Goal: Task Accomplishment & Management: Manage account settings

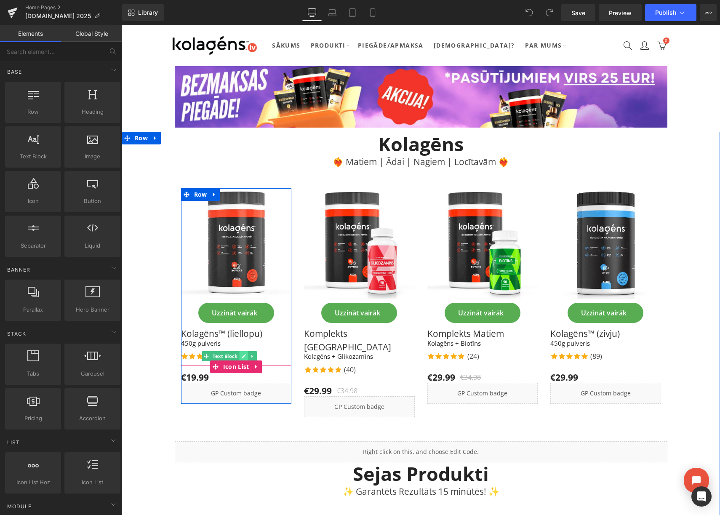
click at [240, 356] on link at bounding box center [244, 356] width 9 height 10
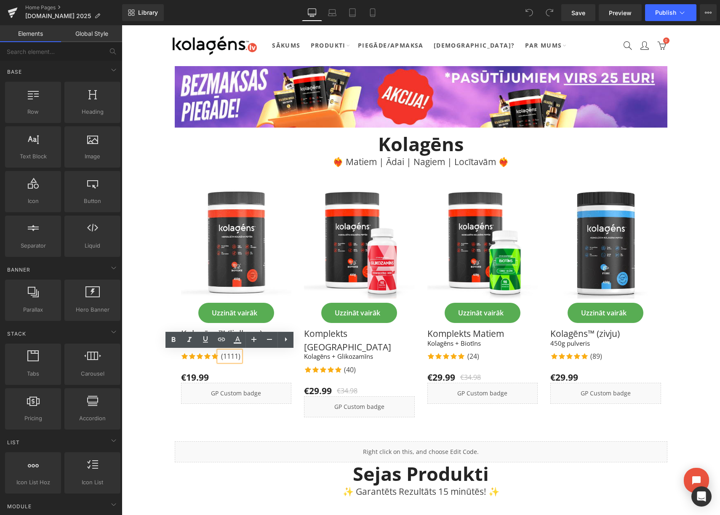
click at [236, 357] on p "(1111)" at bounding box center [230, 356] width 19 height 10
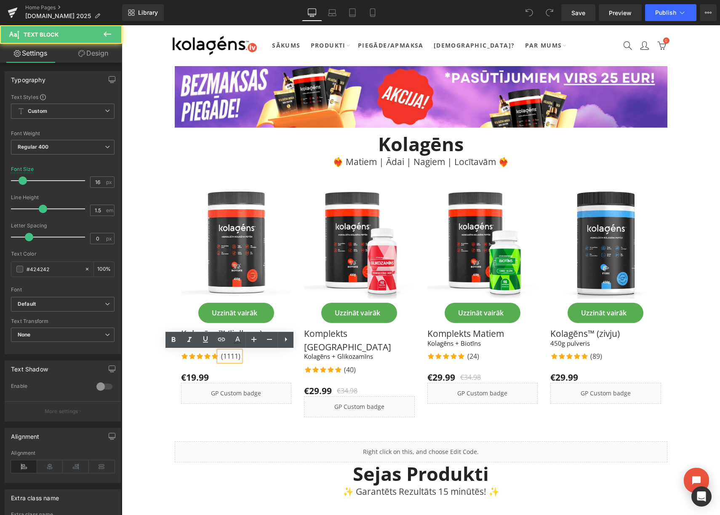
click at [237, 357] on p "(1111)" at bounding box center [230, 356] width 19 height 10
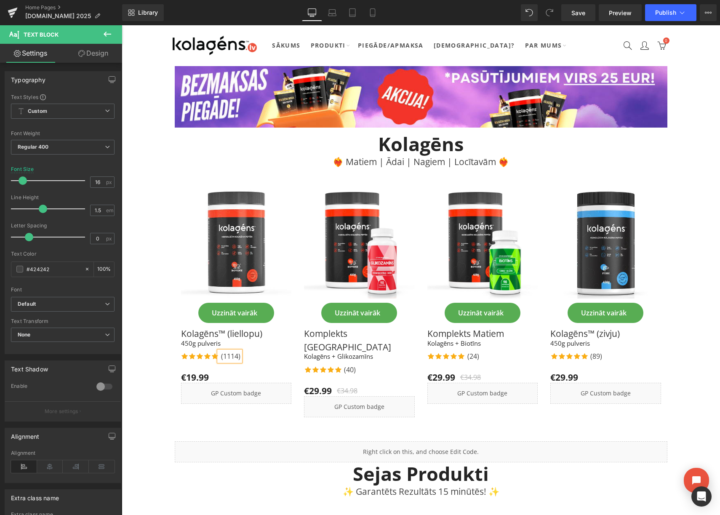
click at [258, 360] on div "Icon Icon Icon Icon Icon Icon List Hoz (1114) Text Block" at bounding box center [236, 357] width 111 height 12
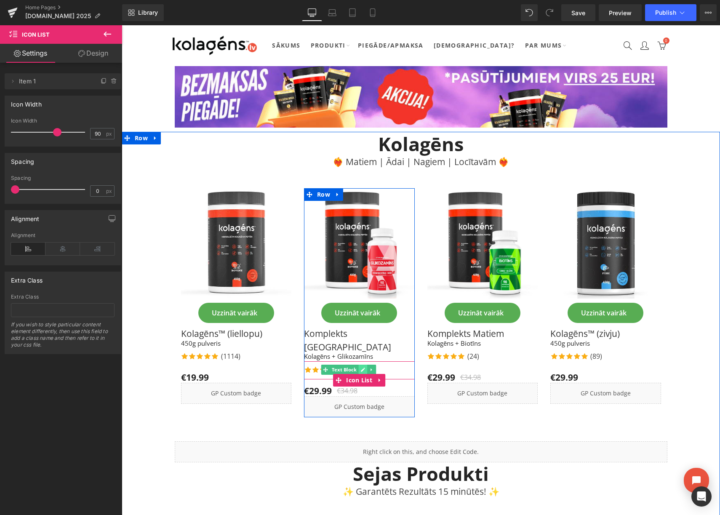
click at [359, 365] on link at bounding box center [363, 370] width 9 height 10
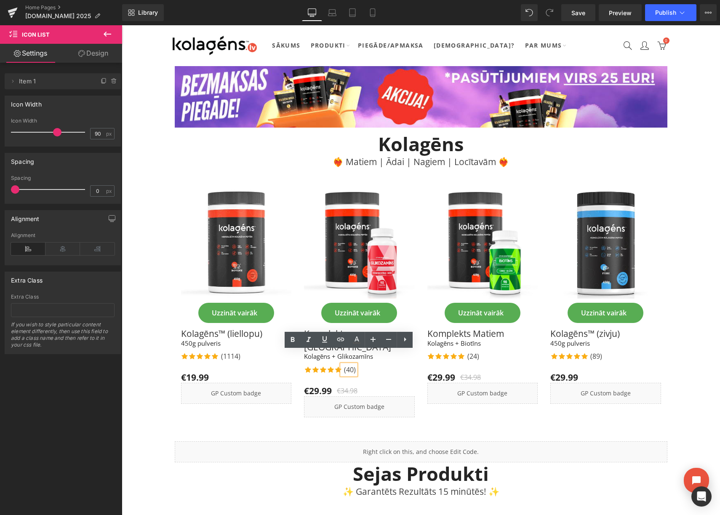
click at [352, 365] on p "(40)" at bounding box center [350, 370] width 12 height 10
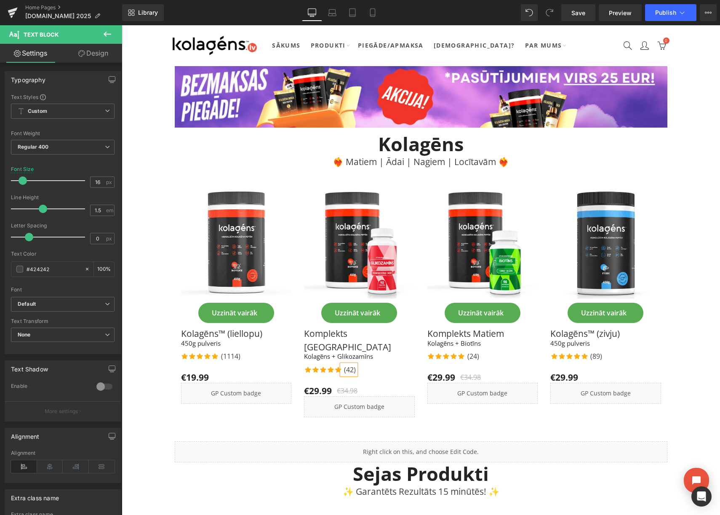
click at [385, 366] on span "Icon Icon Icon Icon Icon Icon List Hoz (42) Text Block Icon List" at bounding box center [359, 371] width 111 height 21
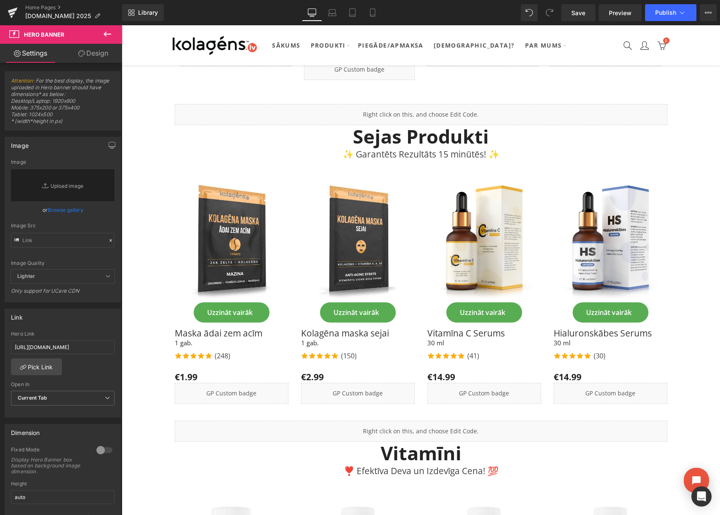
scroll to position [338, 0]
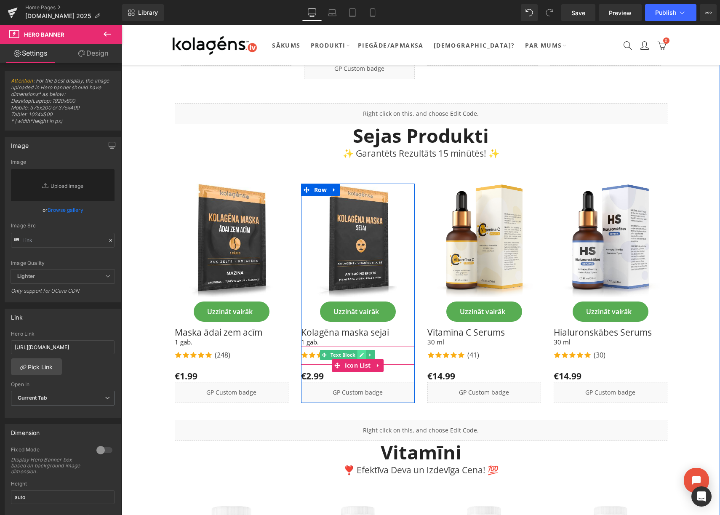
click at [359, 352] on icon at bounding box center [361, 354] width 5 height 5
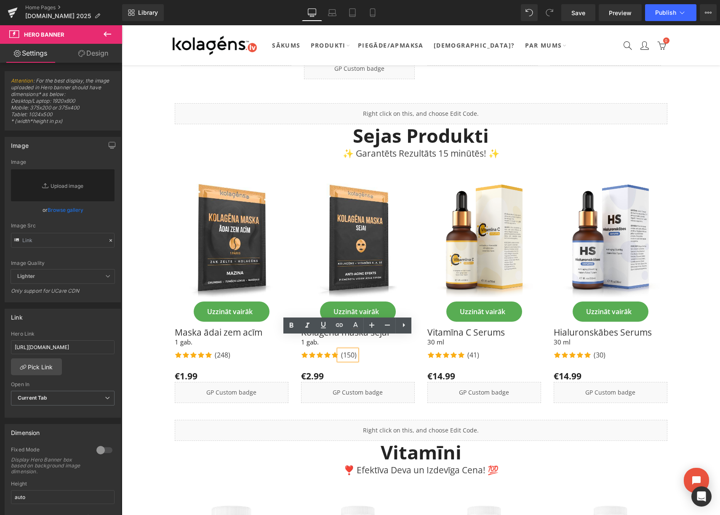
click at [352, 350] on p "(150)" at bounding box center [349, 355] width 16 height 10
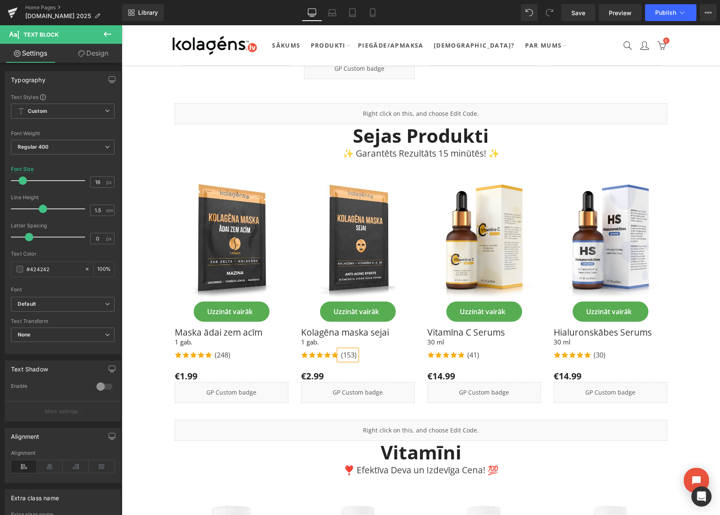
click at [368, 349] on div "Icon Icon Icon Icon Icon Icon List Hoz (153) Text Block Icon List" at bounding box center [358, 355] width 114 height 18
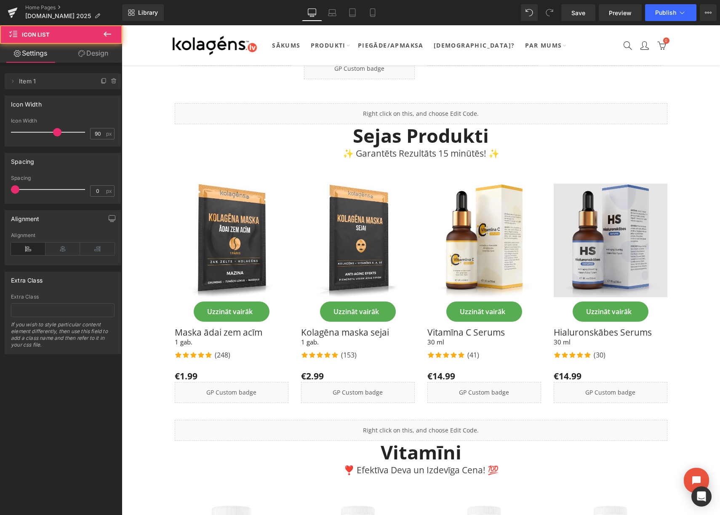
scroll to position [339, 0]
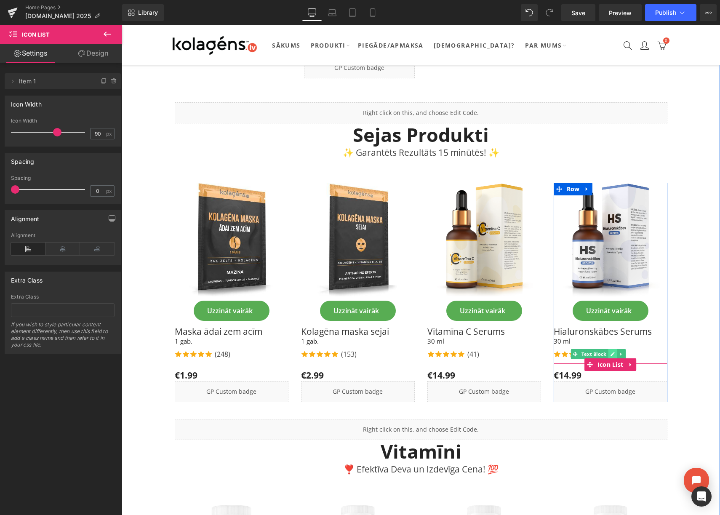
click at [609, 349] on link at bounding box center [612, 354] width 9 height 10
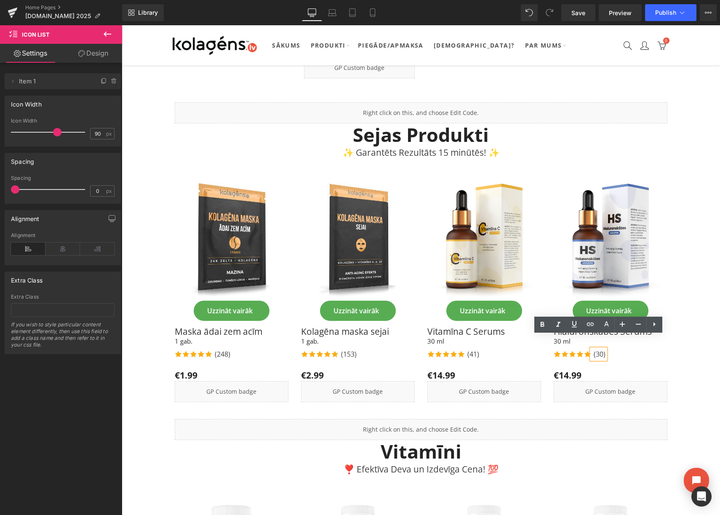
click at [602, 349] on p "(30)" at bounding box center [600, 354] width 12 height 10
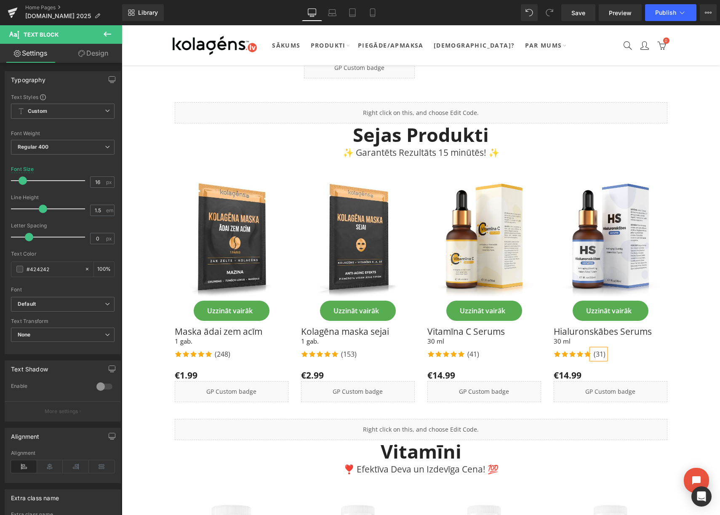
click at [613, 349] on div "Icon Icon Icon Icon Icon Icon List Hoz (31) Text Block" at bounding box center [611, 355] width 114 height 12
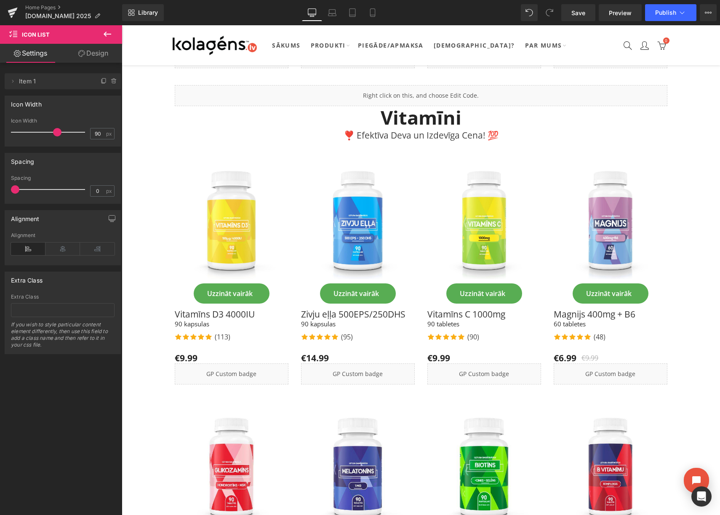
scroll to position [674, 0]
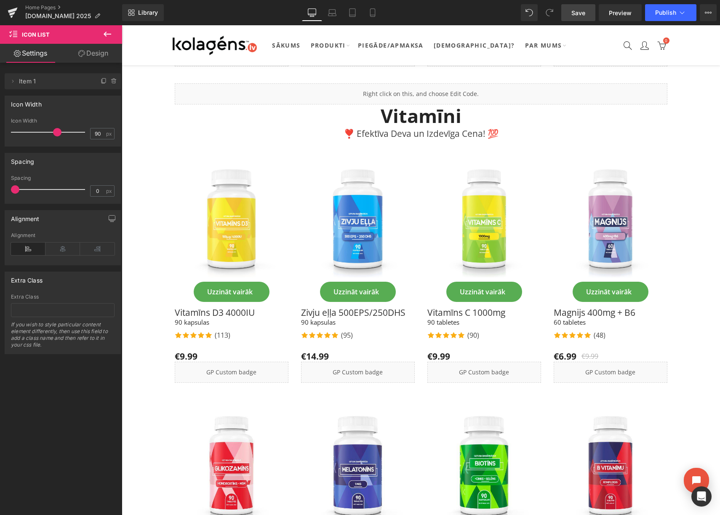
click at [578, 16] on span "Save" at bounding box center [578, 12] width 14 height 9
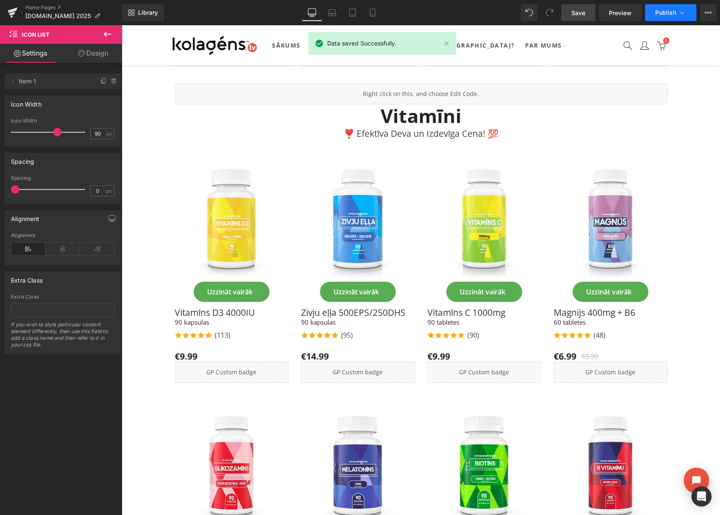
click at [673, 16] on button "Publish" at bounding box center [670, 12] width 51 height 17
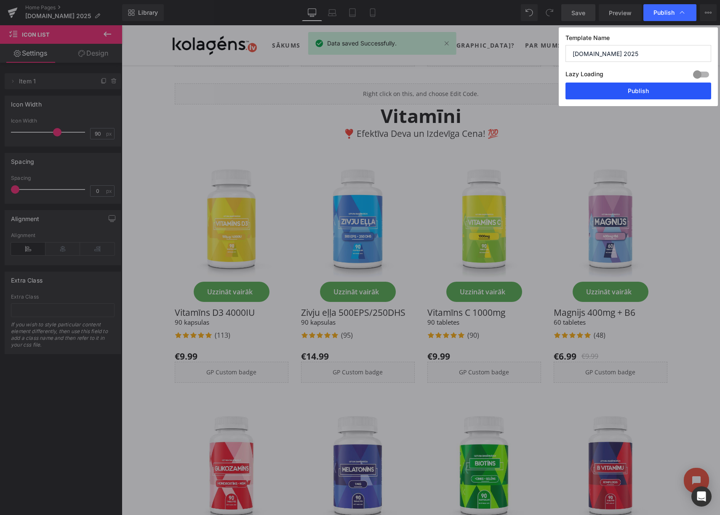
drag, startPoint x: 637, startPoint y: 91, endPoint x: 515, endPoint y: 66, distance: 124.2
click at [637, 91] on button "Publish" at bounding box center [638, 91] width 146 height 17
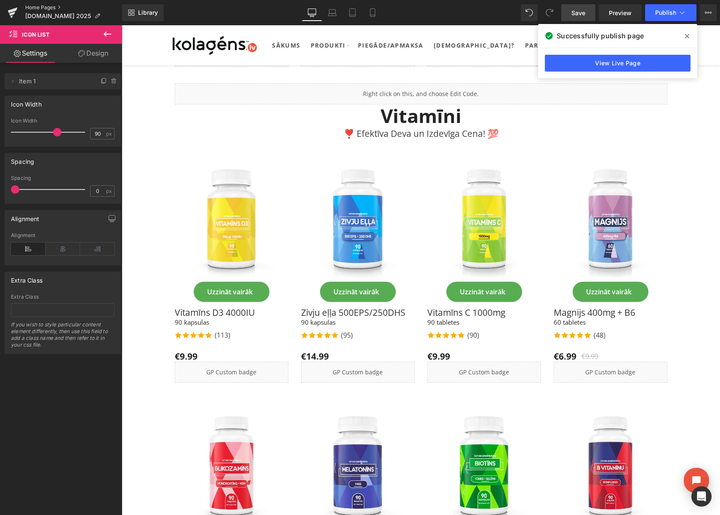
click at [47, 7] on link "Home Pages" at bounding box center [73, 7] width 97 height 7
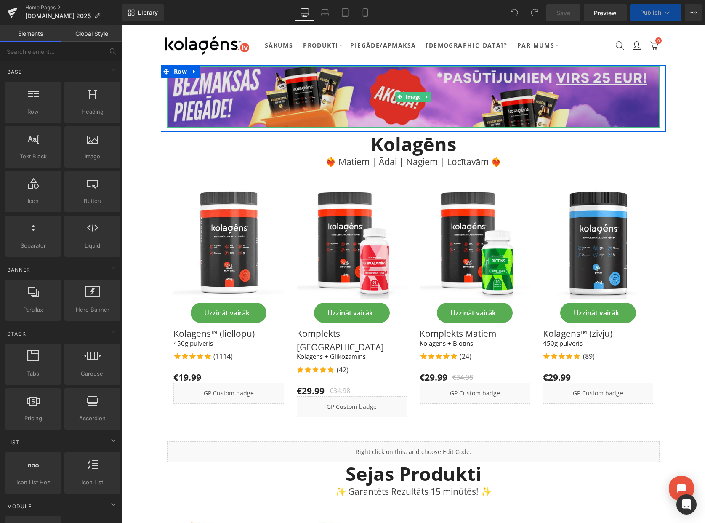
click at [344, 96] on img at bounding box center [413, 96] width 493 height 61
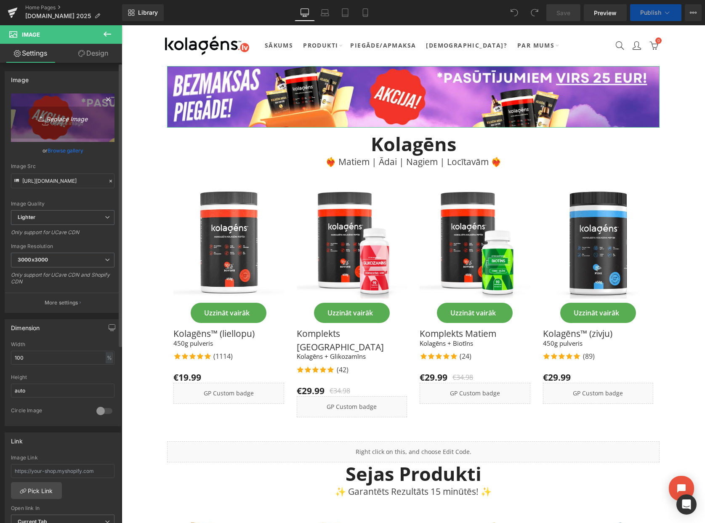
click at [64, 118] on icon "Replace Image" at bounding box center [62, 117] width 67 height 11
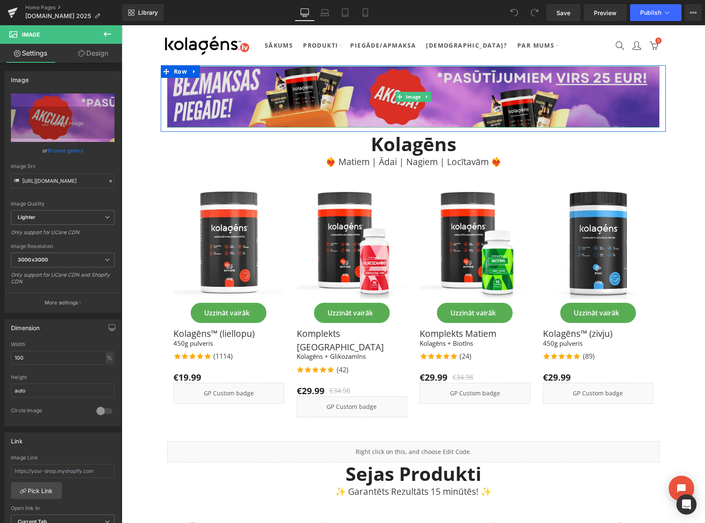
click at [378, 83] on img at bounding box center [413, 96] width 493 height 61
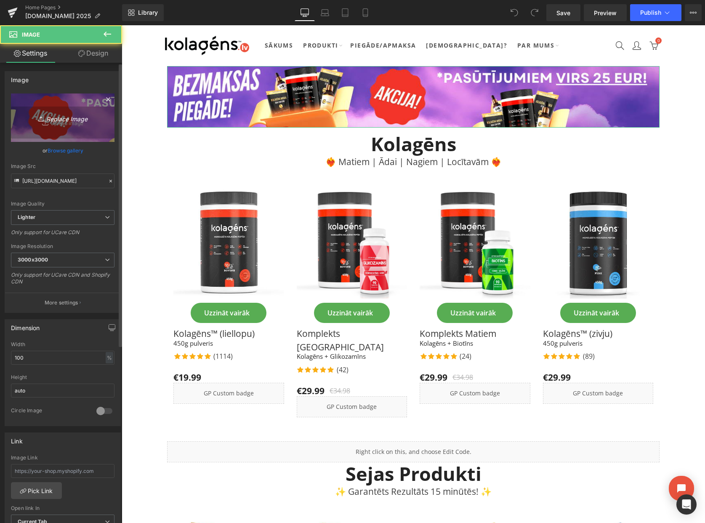
click at [80, 120] on icon "Replace Image" at bounding box center [62, 117] width 67 height 11
type input "C:\fakepath\DESKTOP.png"
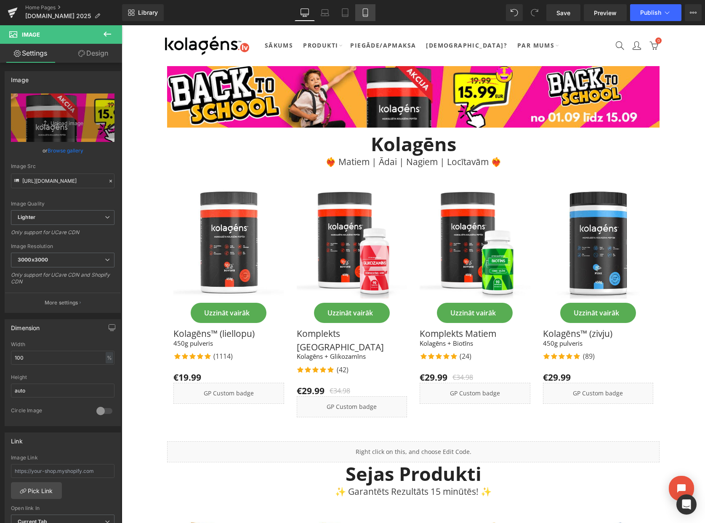
click at [367, 10] on icon at bounding box center [365, 12] width 8 height 8
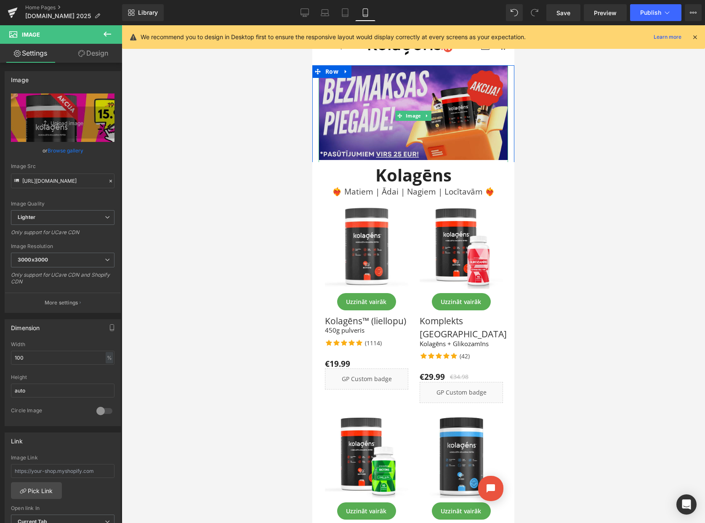
click at [373, 91] on img at bounding box center [413, 115] width 189 height 101
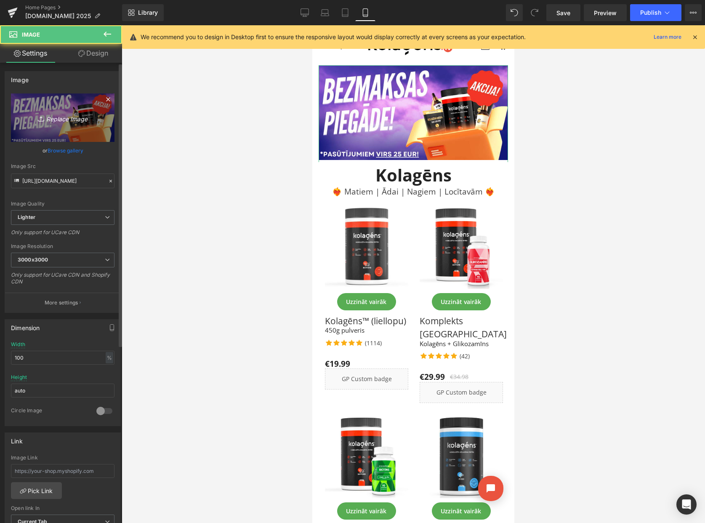
click at [68, 117] on icon "Replace Image" at bounding box center [62, 117] width 67 height 11
type input "C:\fakepath\MOBILE.png"
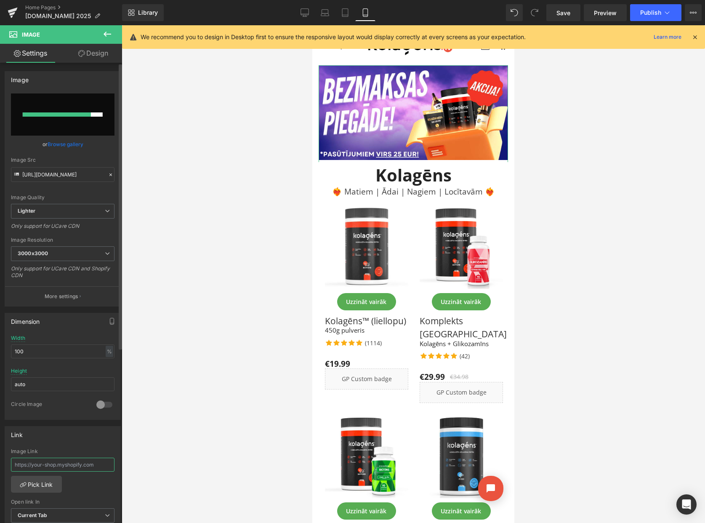
click at [61, 463] on input "text" at bounding box center [63, 465] width 104 height 14
paste input "https://kolagens.lv/products/kolagens"
type input "https://kolagens.lv/products/kolagens"
click at [61, 439] on div "Link" at bounding box center [62, 434] width 115 height 16
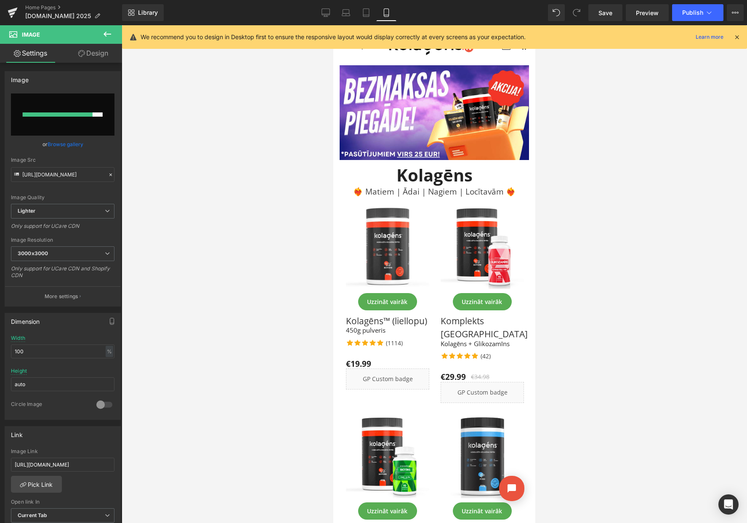
click at [705, 36] on icon at bounding box center [737, 37] width 8 height 8
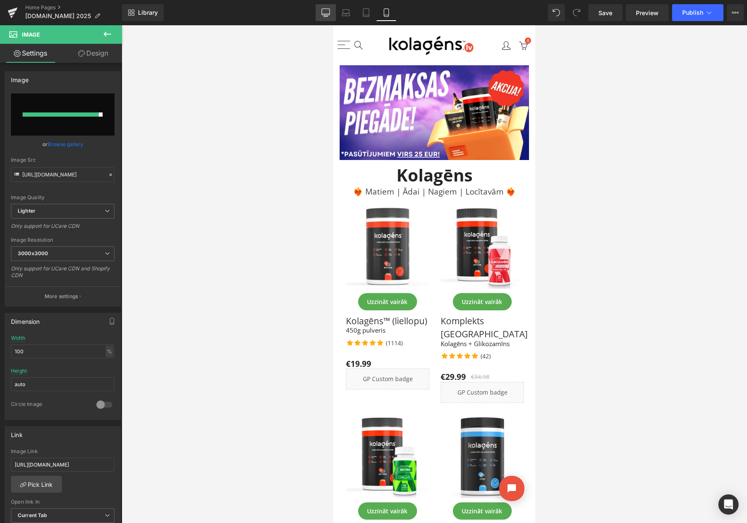
click at [321, 11] on link "Desktop" at bounding box center [326, 12] width 20 height 17
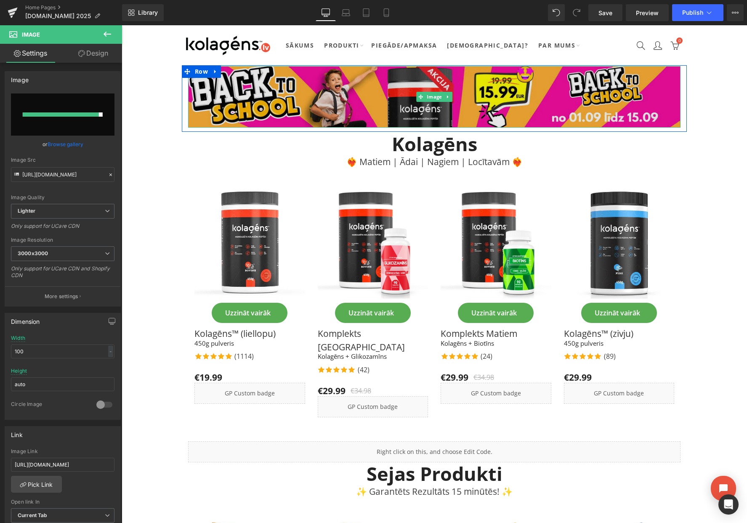
click at [311, 77] on img at bounding box center [434, 96] width 493 height 61
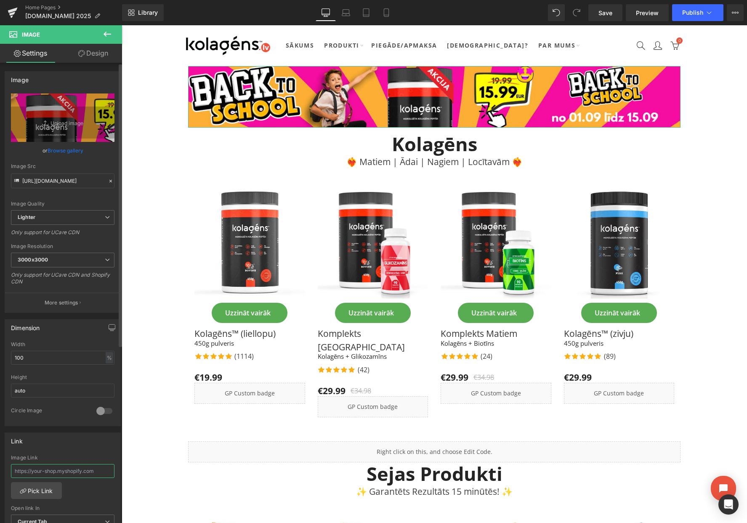
click at [75, 469] on input "text" at bounding box center [63, 471] width 104 height 14
paste input "https://kolagens.lv/products/kolagens"
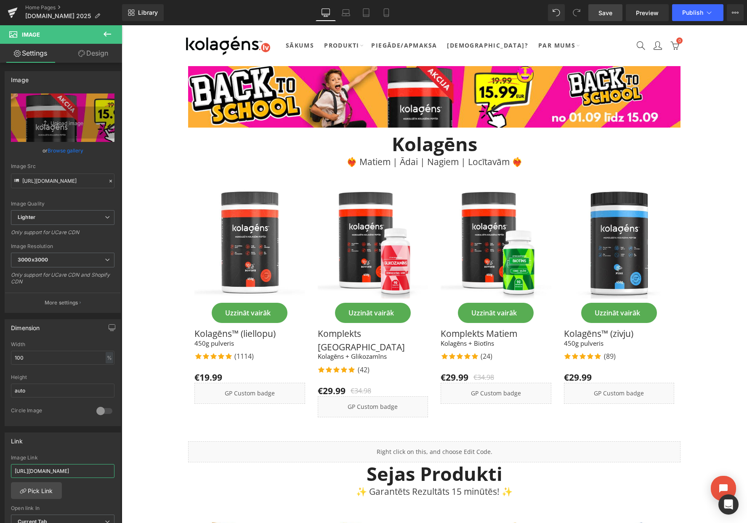
type input "https://kolagens.lv/products/kolagens"
click at [599, 14] on span "Save" at bounding box center [606, 12] width 14 height 9
click at [391, 15] on icon at bounding box center [386, 12] width 8 height 8
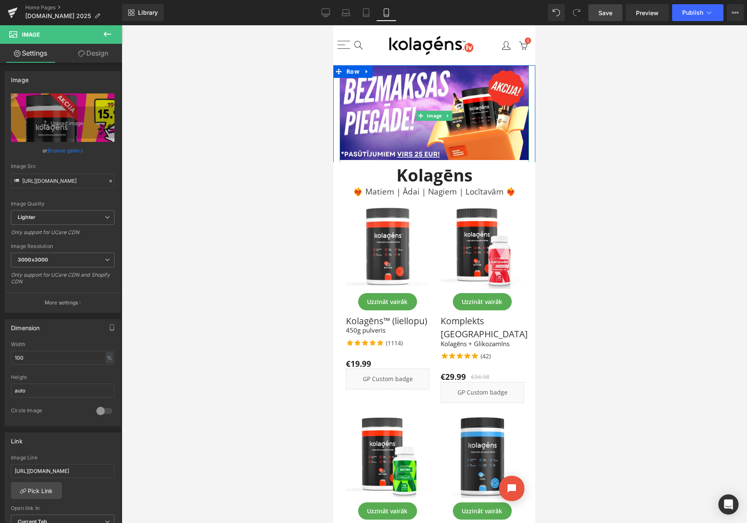
click at [412, 96] on img at bounding box center [434, 115] width 189 height 101
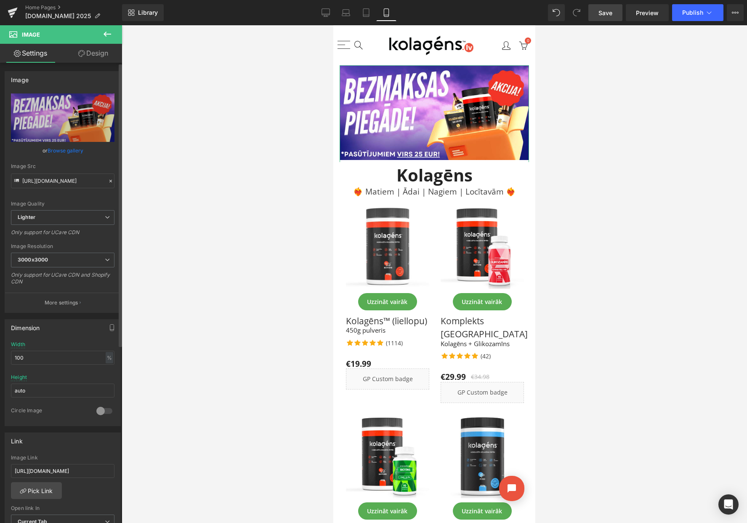
click at [59, 150] on link "Browse gallery" at bounding box center [66, 150] width 36 height 15
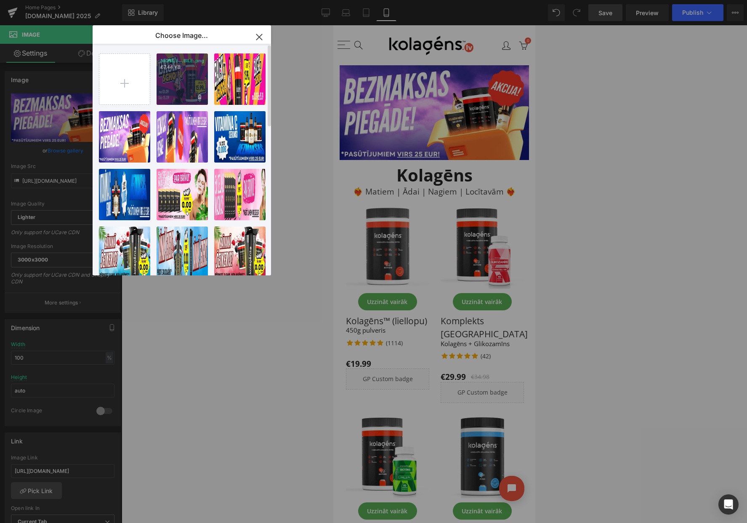
click at [174, 90] on div "MOBILE...BILE.png 67.44 KB" at bounding box center [182, 78] width 51 height 51
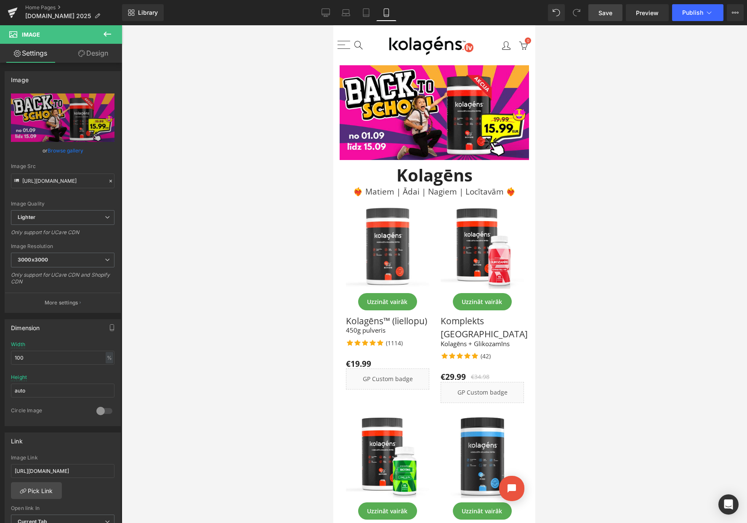
click at [599, 16] on span "Save" at bounding box center [606, 12] width 14 height 9
click at [322, 13] on icon at bounding box center [326, 12] width 8 height 6
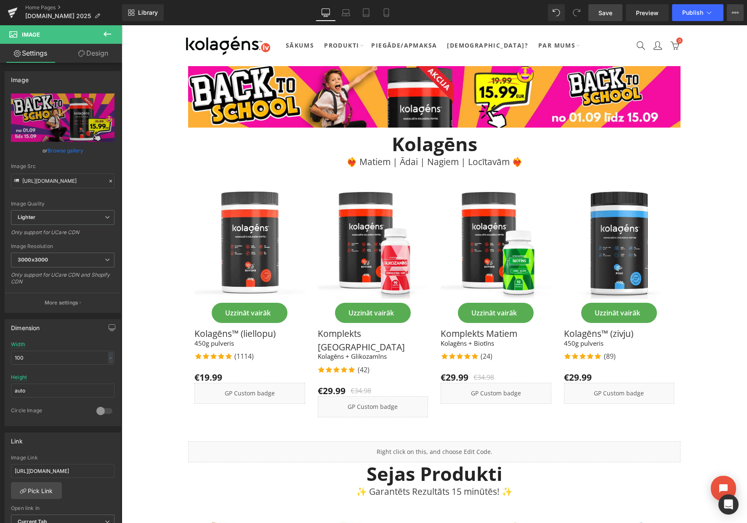
click at [705, 14] on icon at bounding box center [735, 12] width 7 height 7
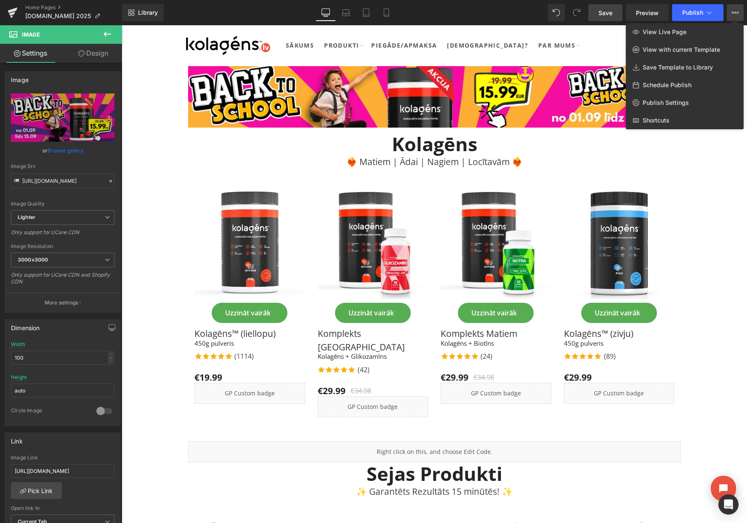
click at [668, 83] on span "Schedule Publish" at bounding box center [667, 85] width 49 height 8
select select
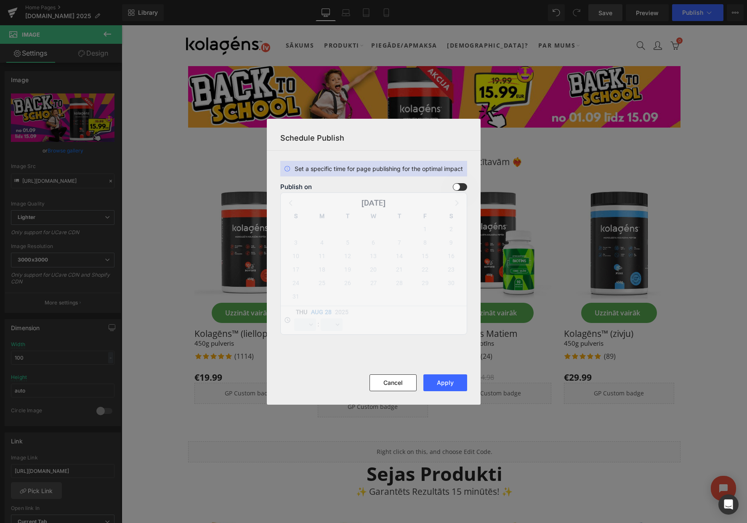
click at [459, 187] on span at bounding box center [460, 187] width 14 height 8
click at [0, 0] on input "checkbox" at bounding box center [0, 0] width 0 height 0
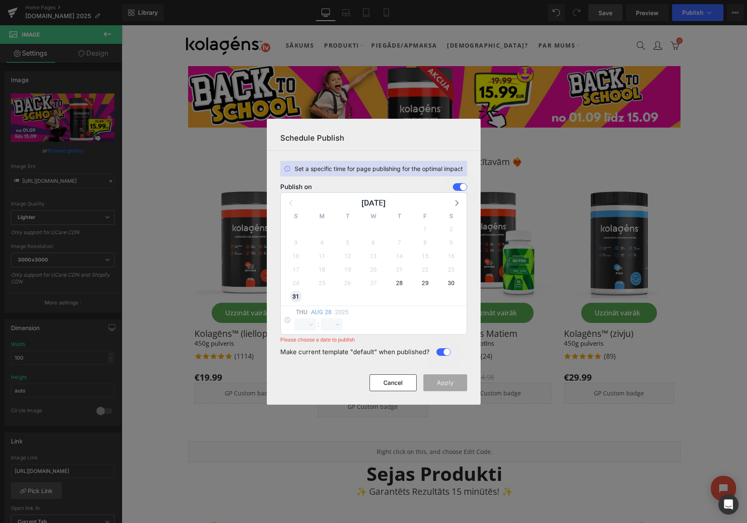
click at [293, 294] on span "31" at bounding box center [296, 296] width 12 height 12
click at [303, 322] on select "00 01 02 03 04 05 06 07 08 09 10 11 12 13 14 15 16 17 18 19 20 21 22 23" at bounding box center [305, 324] width 22 height 13
select select "23"
click at [294, 318] on select "00 01 02 03 04 05 06 07 08 09 10 11 12 13 14 15 16 17 18 19 20 21 22 23" at bounding box center [305, 324] width 22 height 13
click at [330, 327] on select "00 01 02 03 04 05 06 07 08 09 10 11 12 13 14 15 16 17 18 19 20 21 22 23 24 25 2…" at bounding box center [332, 324] width 22 height 13
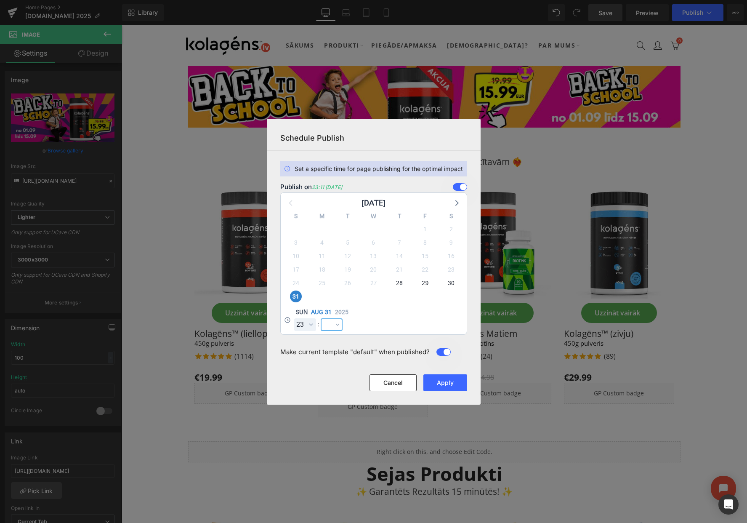
select select "59"
click at [321, 318] on select "00 01 02 03 04 05 06 07 08 09 10 11 12 13 14 15 16 17 18 19 20 21 22 23 24 25 2…" at bounding box center [332, 324] width 22 height 13
click at [444, 382] on button "Apply" at bounding box center [445, 382] width 44 height 17
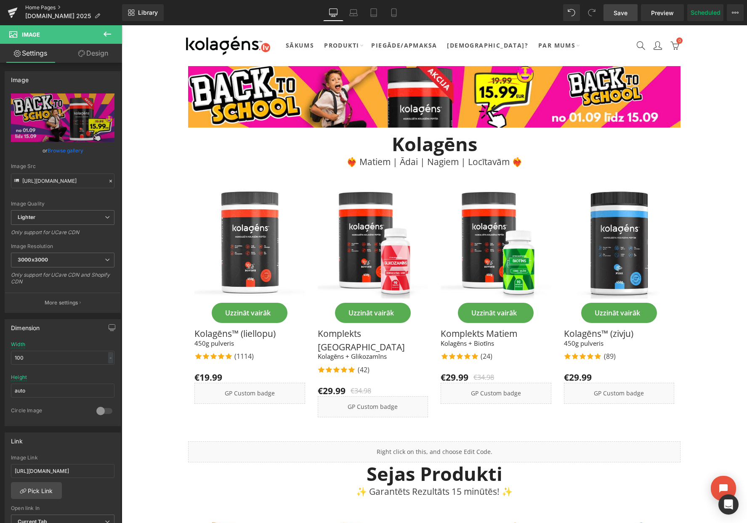
click at [36, 8] on link "Home Pages" at bounding box center [73, 7] width 97 height 7
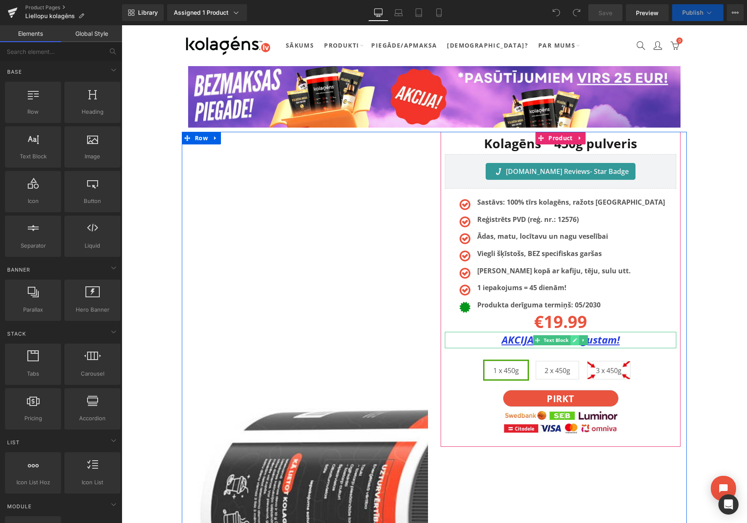
click at [572, 341] on icon at bounding box center [574, 340] width 5 height 5
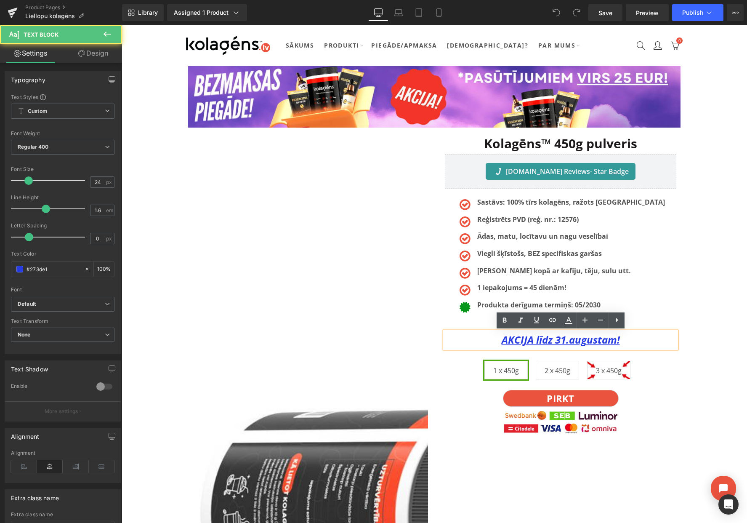
click at [565, 341] on u "AKCIJA līdz 31.augustam!" at bounding box center [561, 340] width 118 height 14
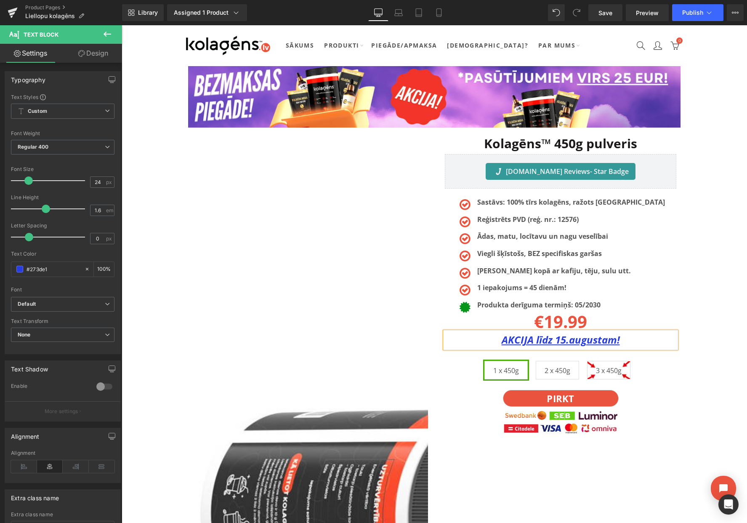
click at [586, 341] on u "AKCIJA līdz 15.augustam!" at bounding box center [561, 340] width 118 height 14
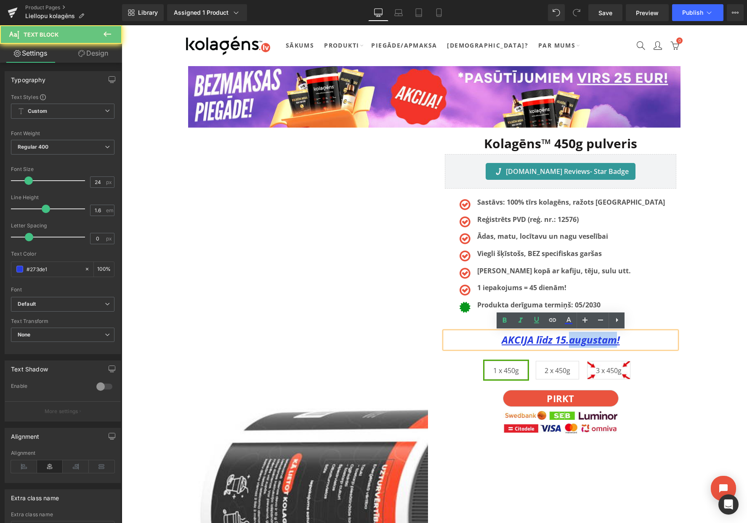
click at [586, 341] on u "AKCIJA līdz 15.augustam!" at bounding box center [561, 340] width 118 height 14
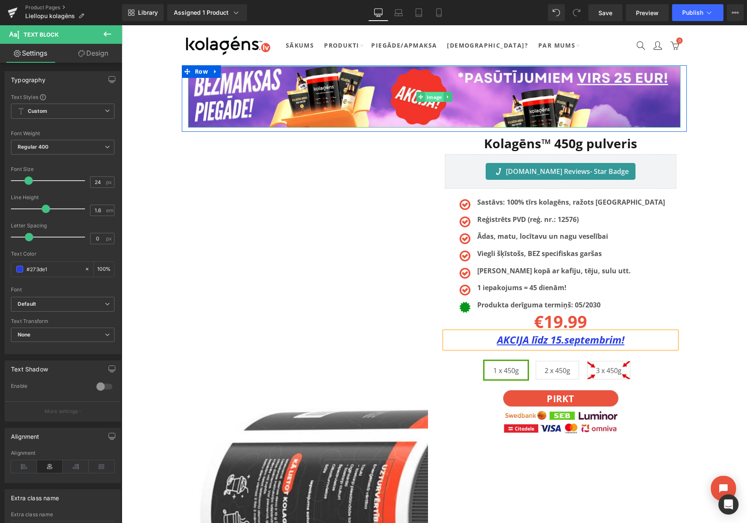
click at [431, 94] on span "Image" at bounding box center [434, 97] width 19 height 10
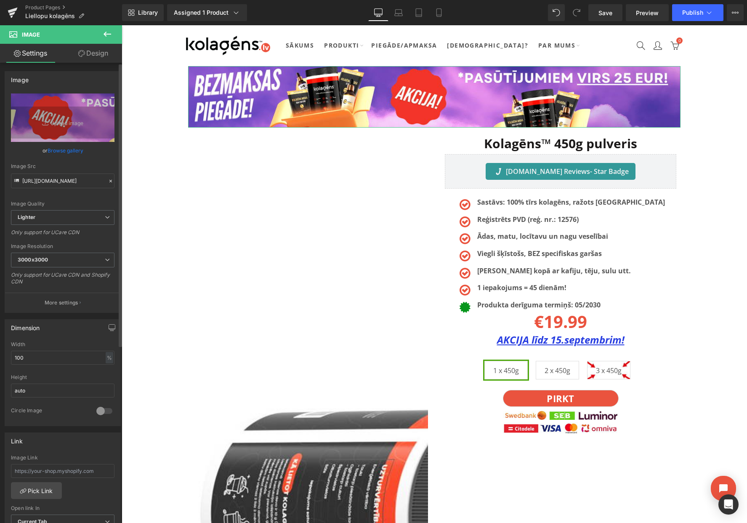
click at [64, 149] on link "Browse gallery" at bounding box center [66, 150] width 36 height 15
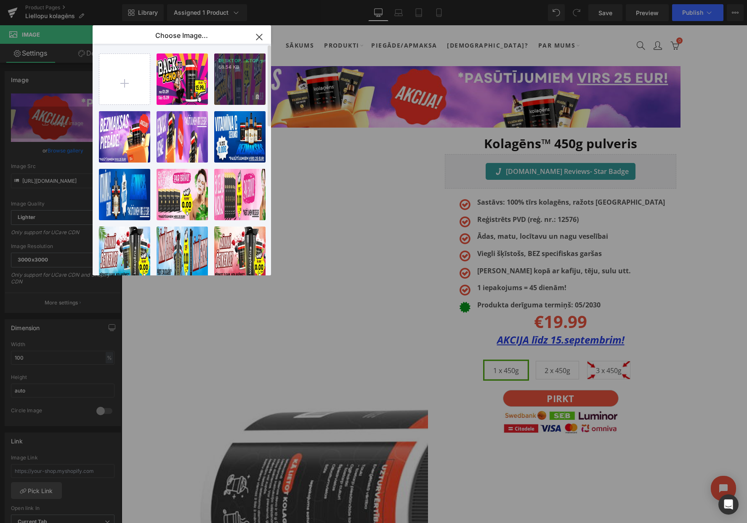
click at [237, 88] on div "DESKTOP...KTOP.png 68.54 KB" at bounding box center [239, 78] width 51 height 51
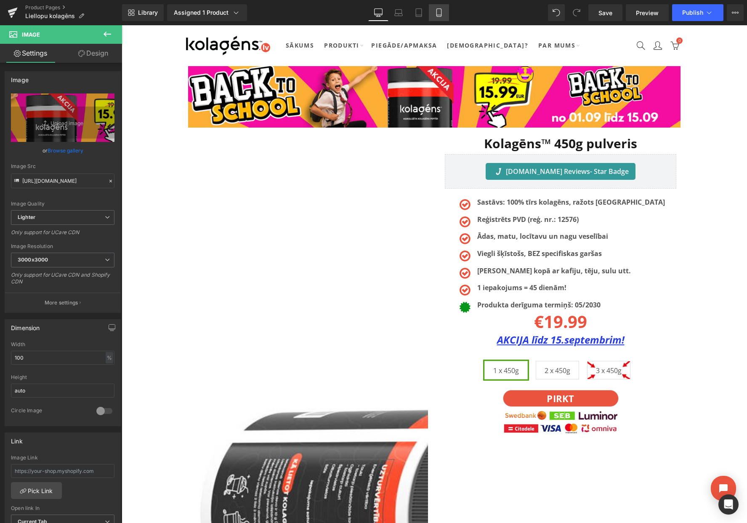
click at [443, 13] on icon at bounding box center [439, 12] width 8 height 8
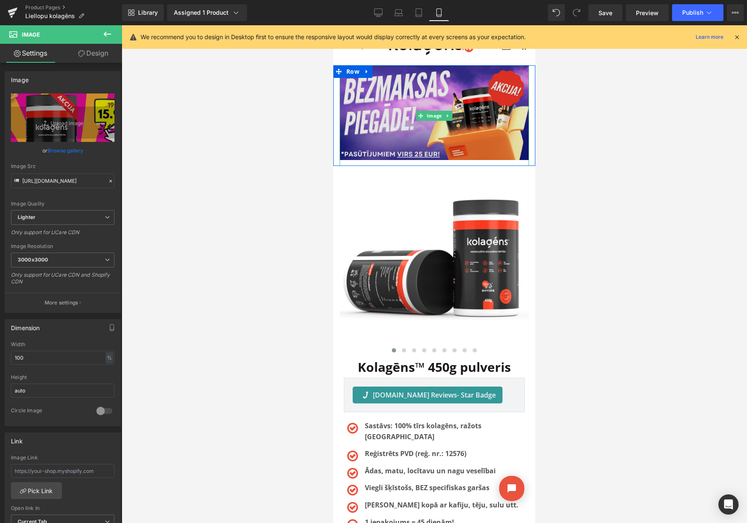
click at [389, 100] on img at bounding box center [434, 115] width 189 height 101
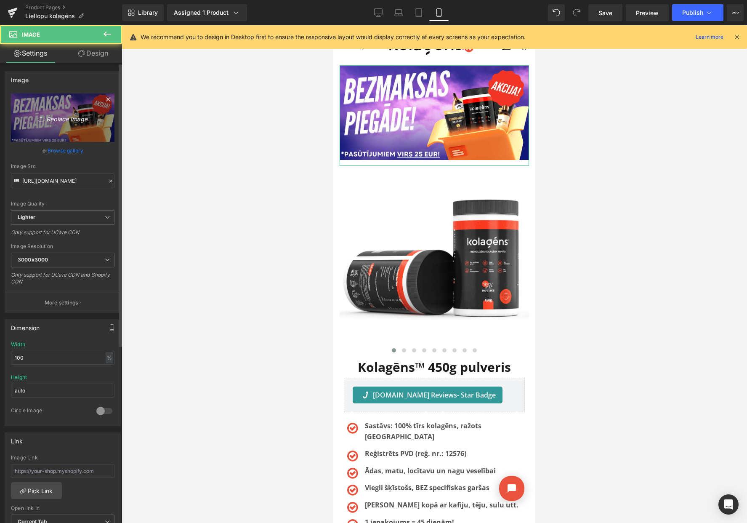
click at [51, 115] on icon "Replace Image" at bounding box center [62, 117] width 67 height 11
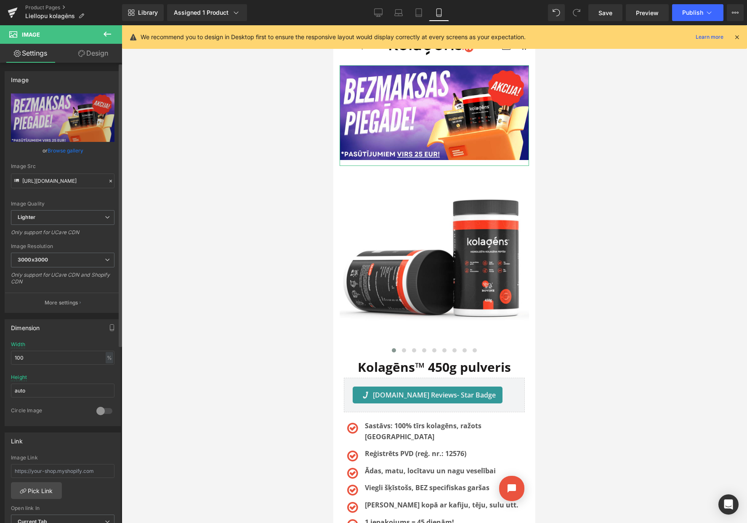
click at [70, 152] on link "Browse gallery" at bounding box center [66, 150] width 36 height 15
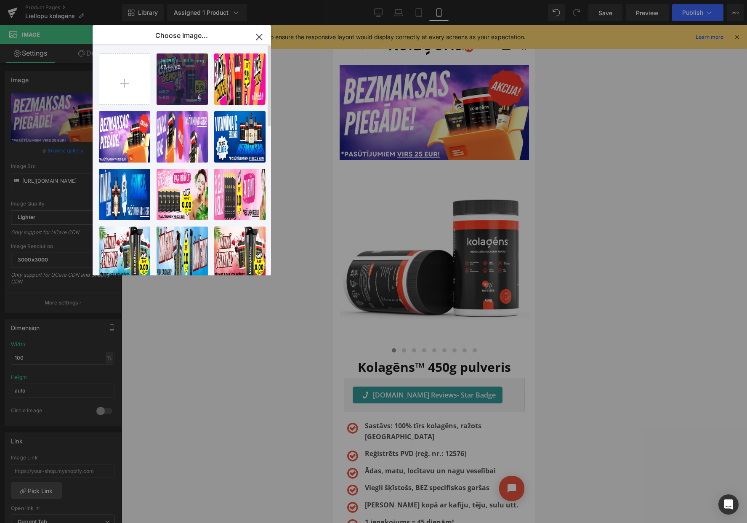
click at [175, 84] on div "MOBILE...BILE.png 67.44 KB" at bounding box center [182, 78] width 51 height 51
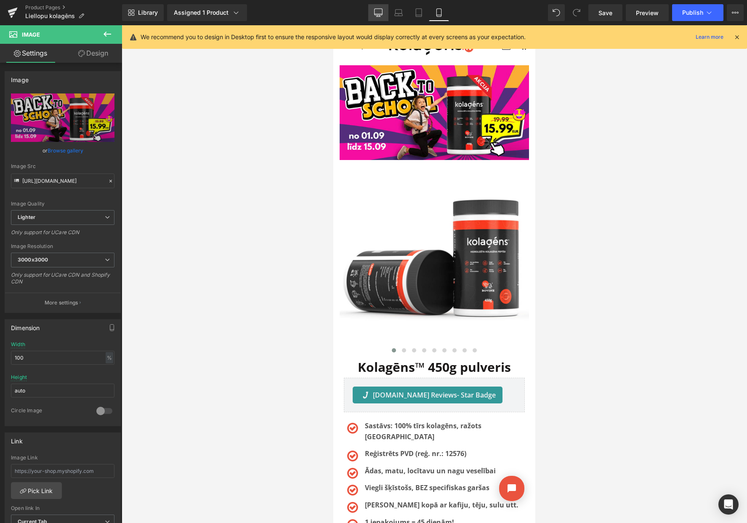
click at [375, 16] on icon at bounding box center [378, 12] width 8 height 8
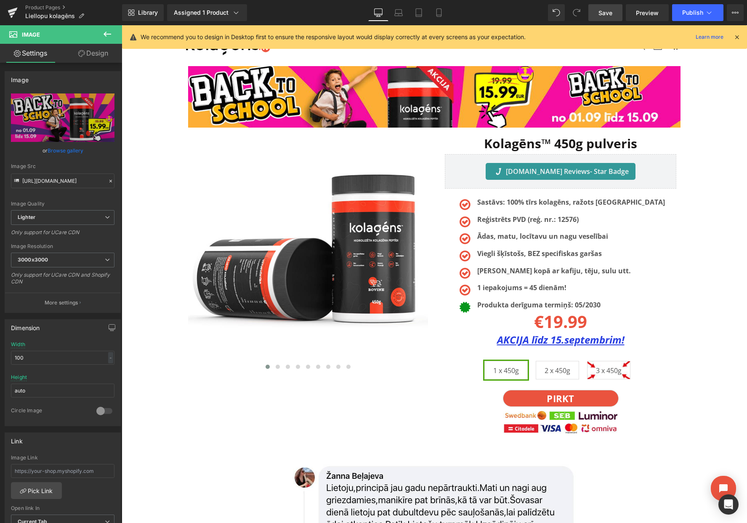
click at [592, 13] on link "Save" at bounding box center [605, 12] width 34 height 17
click at [735, 16] on button "View Live Page View with current Template Save Template to Library Schedule Pub…" at bounding box center [735, 12] width 17 height 17
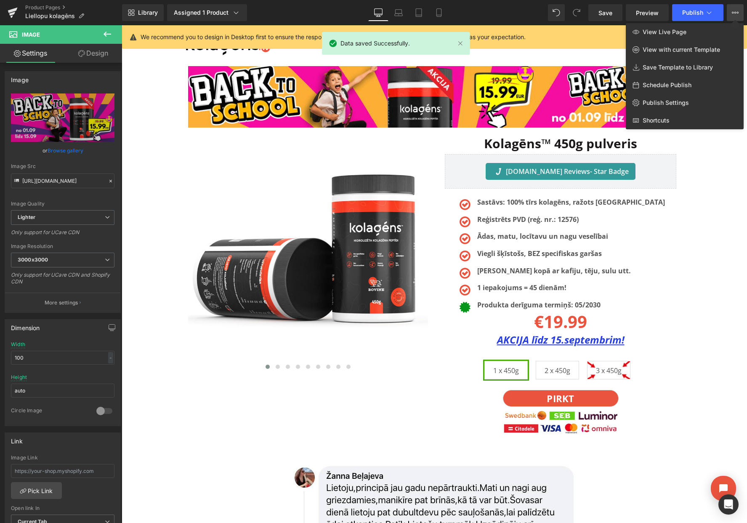
click at [659, 83] on span "Schedule Publish" at bounding box center [667, 85] width 49 height 8
select select
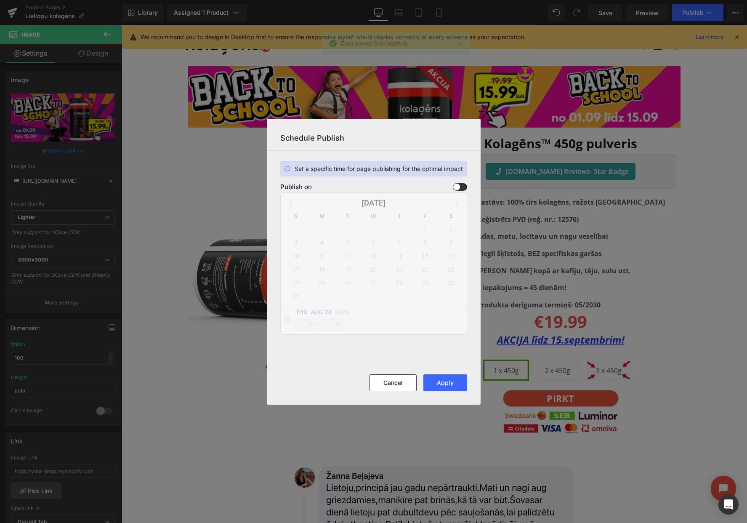
click at [461, 184] on span at bounding box center [460, 187] width 14 height 8
click at [0, 0] on input "checkbox" at bounding box center [0, 0] width 0 height 0
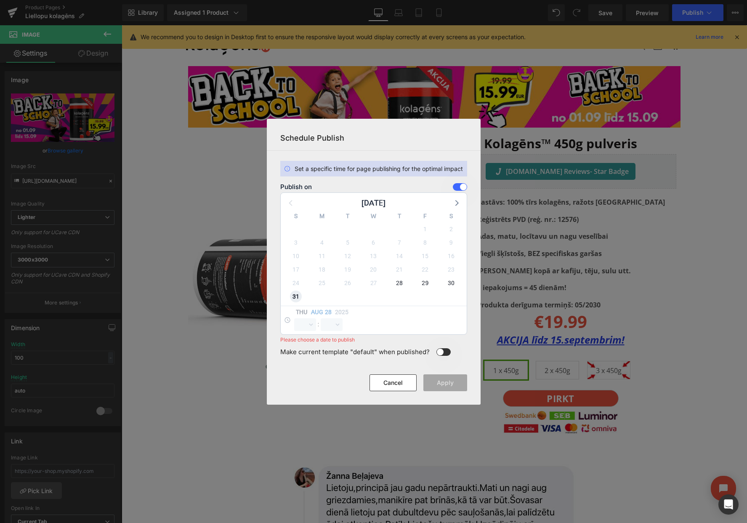
click at [301, 323] on select "00 01 02 03 04 05 06 07 08 09 10 11 12 13 14 15 16 17 18 19 20 21 22 23" at bounding box center [305, 324] width 22 height 13
select select "23"
click at [294, 318] on select "00 01 02 03 04 05 06 07 08 09 10 11 12 13 14 15 16 17 18 19 20 21 22 23" at bounding box center [305, 324] width 22 height 13
click at [0, 0] on select "00 01 02 03 04 05 06 07 08 09 10 11 12 13 14 15 16 17 18 19 20 21 22 23 24 25 2…" at bounding box center [0, 0] width 0 height 0
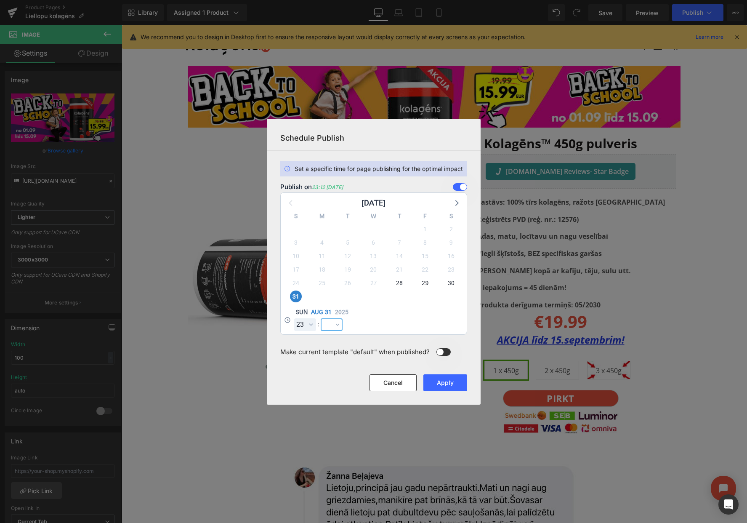
select select "59"
click at [0, 0] on select "00 01 02 03 04 05 06 07 08 09 10 11 12 13 14 15 16 17 18 19 20 21 22 23 24 25 2…" at bounding box center [0, 0] width 0 height 0
click at [439, 383] on button "Apply" at bounding box center [445, 382] width 44 height 17
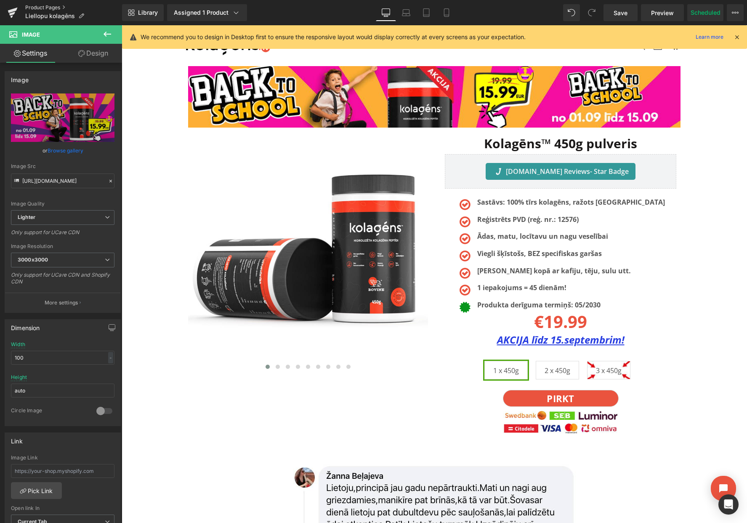
click at [46, 7] on link "Product Pages" at bounding box center [73, 7] width 97 height 7
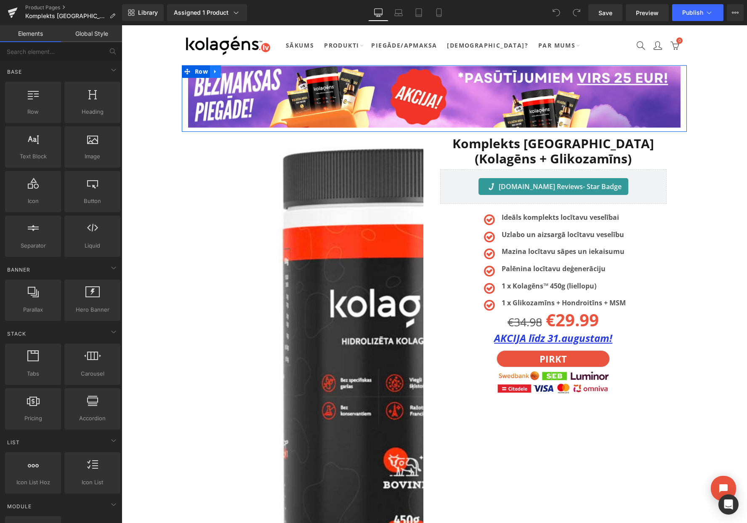
click at [219, 73] on link at bounding box center [215, 71] width 11 height 13
click at [234, 72] on icon at bounding box center [237, 72] width 6 height 6
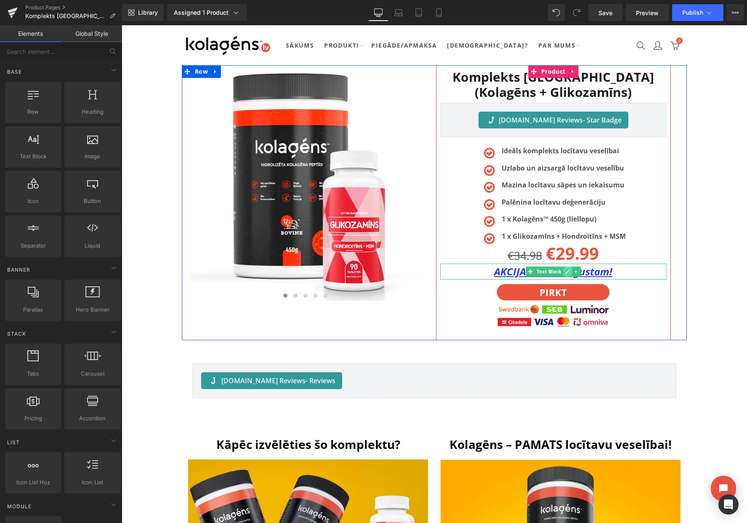
click at [568, 272] on icon at bounding box center [568, 271] width 4 height 4
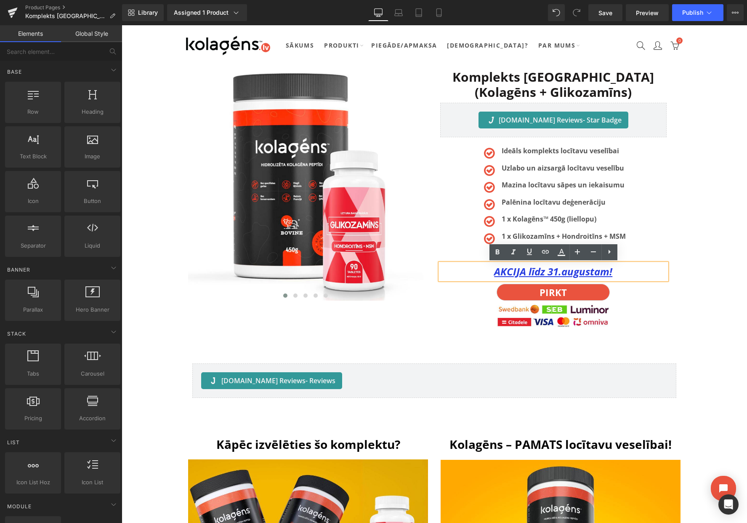
click at [561, 272] on u "AKCIJA līdz 31.augustam!" at bounding box center [553, 271] width 118 height 14
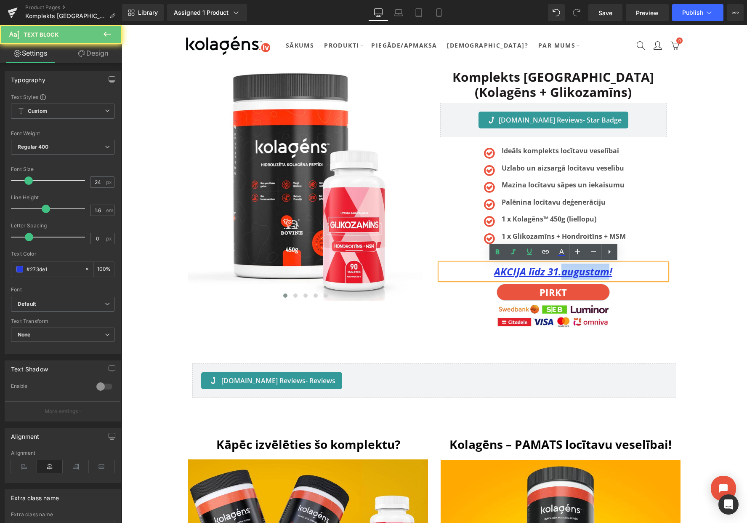
click at [561, 272] on u "AKCIJA līdz 31.augustam!" at bounding box center [553, 271] width 118 height 14
paste div
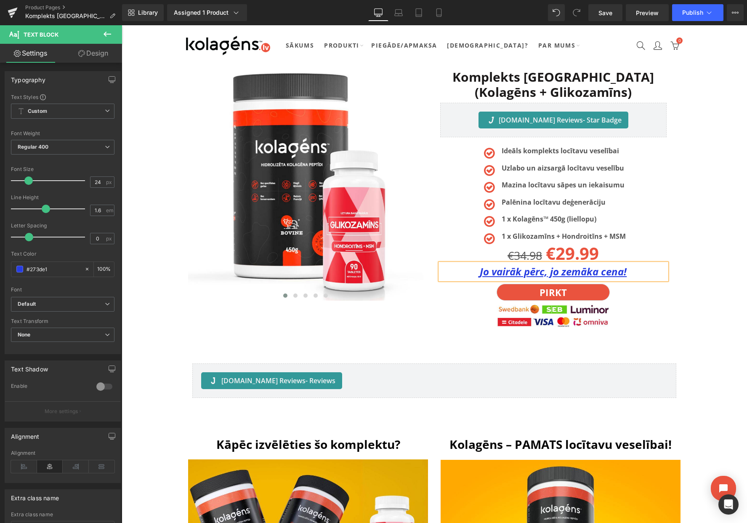
click at [656, 309] on div at bounding box center [553, 315] width 227 height 25
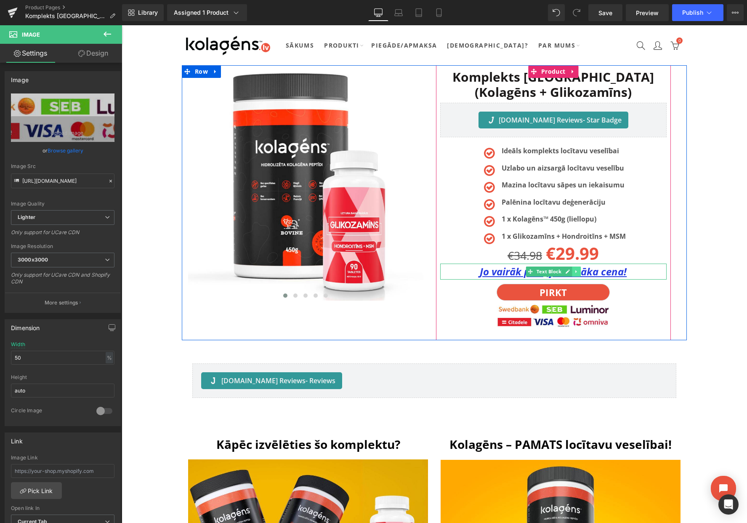
click at [579, 272] on link at bounding box center [576, 271] width 9 height 10
click at [580, 272] on icon at bounding box center [580, 271] width 5 height 5
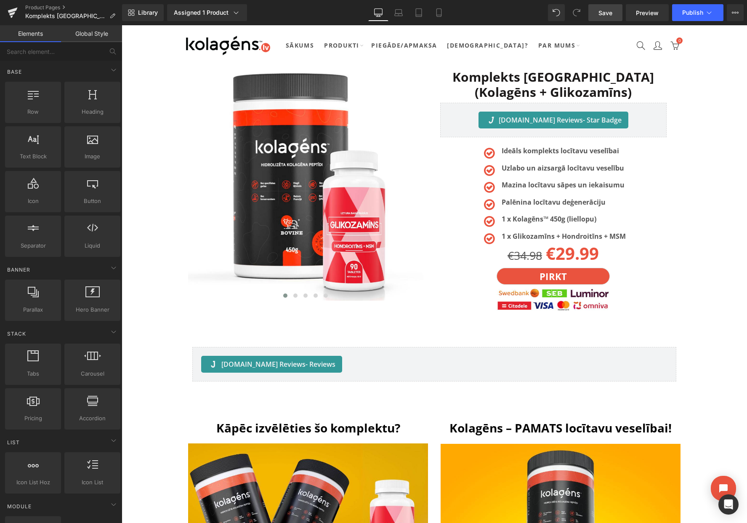
click at [600, 15] on span "Save" at bounding box center [606, 12] width 14 height 9
click at [732, 14] on icon at bounding box center [735, 12] width 7 height 7
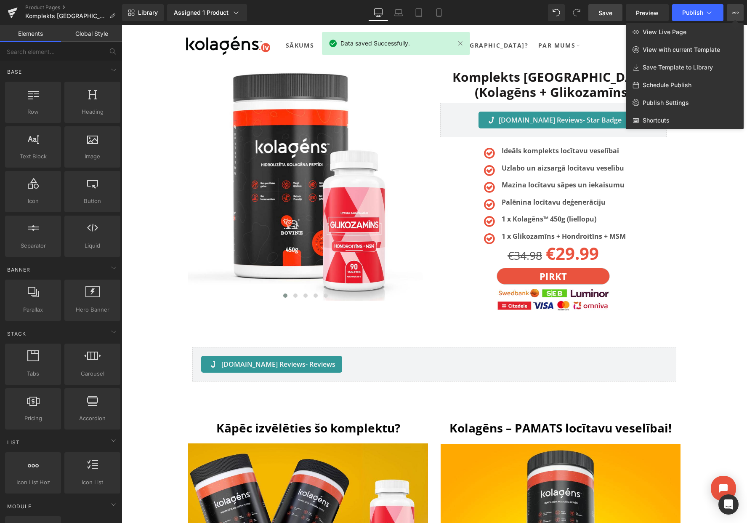
click at [672, 85] on span "Schedule Publish" at bounding box center [667, 85] width 49 height 8
select select
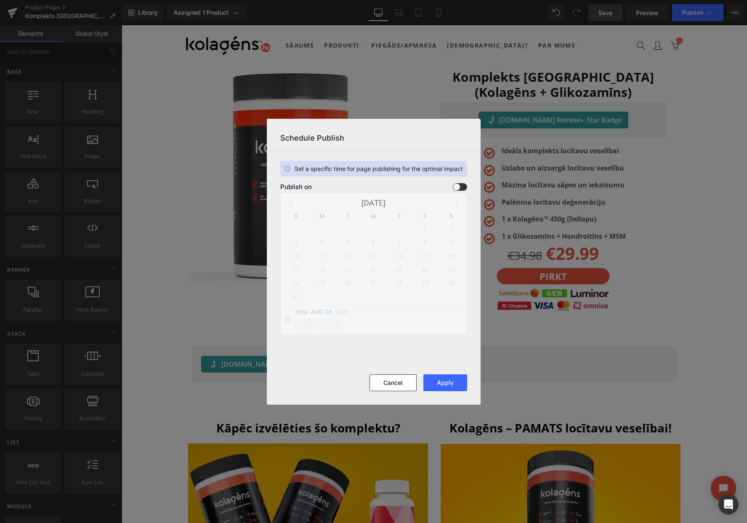
click at [454, 186] on span at bounding box center [460, 187] width 14 height 8
click at [0, 0] on input "checkbox" at bounding box center [0, 0] width 0 height 0
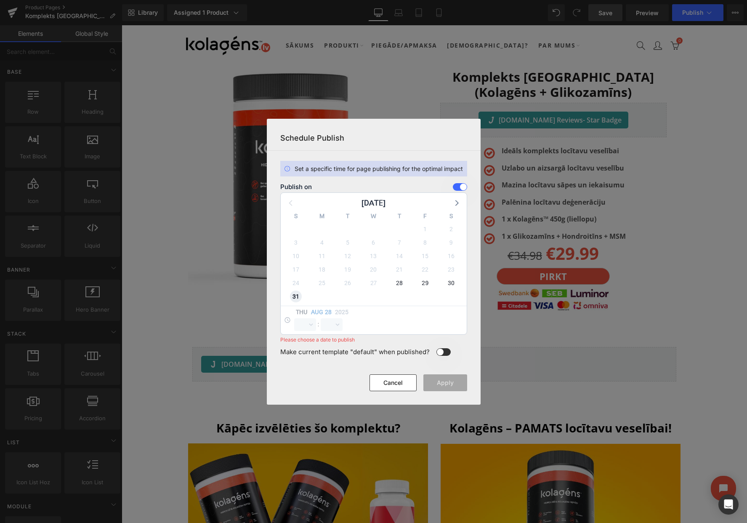
click at [296, 297] on span "31" at bounding box center [296, 296] width 12 height 12
select select "12"
select select "15"
click at [302, 322] on select "00 01 02 03 04 05 06 07 08 09 10 11 12 13 14 15 16 17 18 19 20 21 22 23" at bounding box center [305, 324] width 22 height 13
click at [294, 318] on select "00 01 02 03 04 05 06 07 08 09 10 11 12 13 14 15 16 17 18 19 20 21 22 23" at bounding box center [305, 324] width 22 height 13
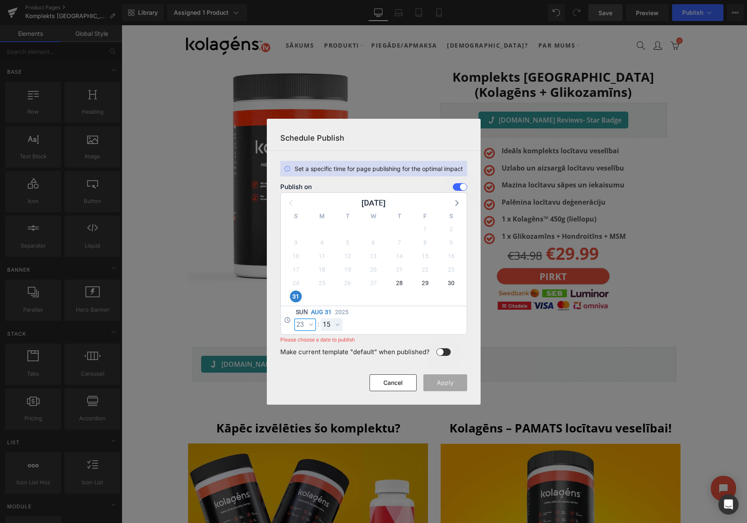
select select "23"
click at [328, 322] on select "00 01 02 03 04 05 06 07 08 09 10 11 12 13 14 15 16 17 18 19 20 21 22 23 24 25 2…" at bounding box center [332, 324] width 22 height 13
click at [321, 318] on select "00 01 02 03 04 05 06 07 08 09 10 11 12 13 14 15 16 17 18 19 20 21 22 23 24 25 2…" at bounding box center [332, 324] width 22 height 13
select select "59"
click at [440, 382] on button "Apply" at bounding box center [445, 382] width 44 height 17
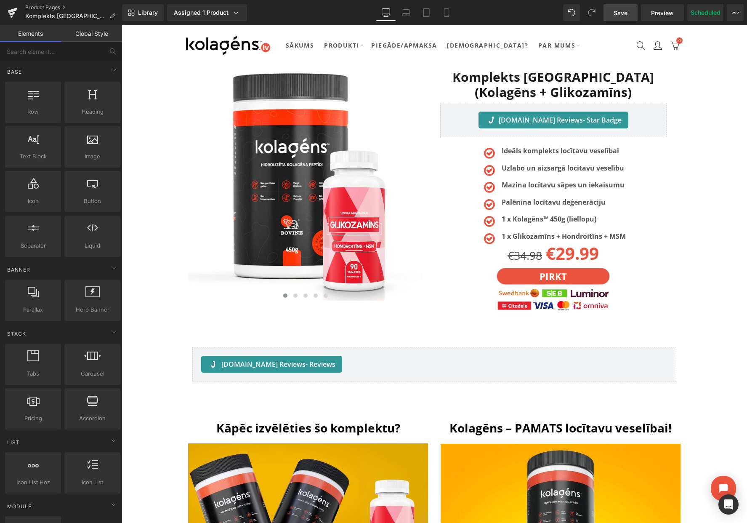
click at [43, 8] on link "Product Pages" at bounding box center [73, 7] width 97 height 7
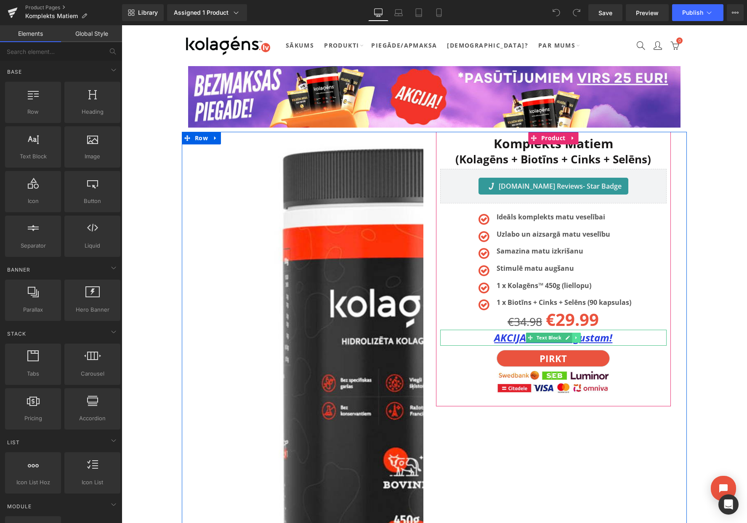
click at [575, 339] on icon at bounding box center [575, 337] width 1 height 3
click at [578, 338] on icon at bounding box center [580, 337] width 5 height 5
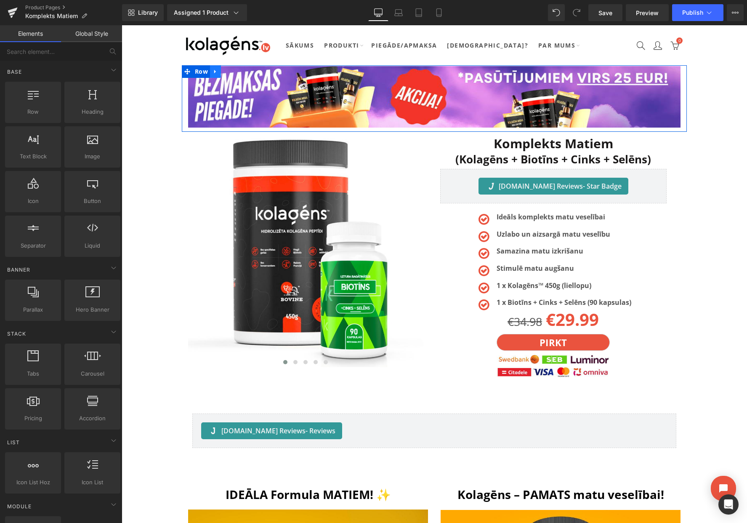
click at [215, 71] on icon at bounding box center [215, 72] width 2 height 4
click at [234, 69] on icon at bounding box center [237, 72] width 6 height 6
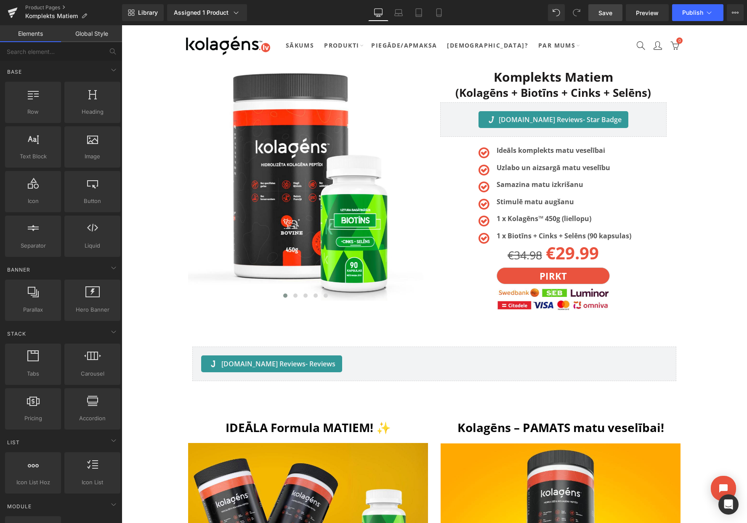
click at [600, 13] on span "Save" at bounding box center [606, 12] width 14 height 9
click at [734, 16] on button "View Live Page View with current Template Save Template to Library Schedule Pub…" at bounding box center [735, 12] width 17 height 17
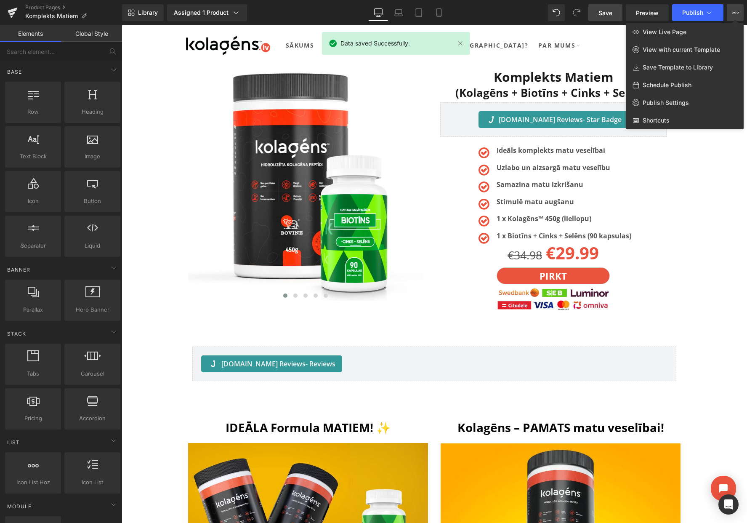
click at [666, 88] on span "Schedule Publish" at bounding box center [667, 85] width 49 height 8
select select
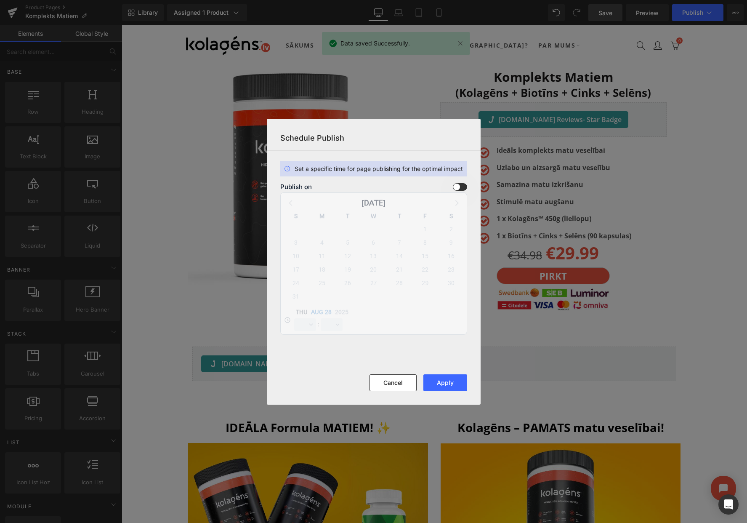
click at [0, 0] on input "checkbox" at bounding box center [0, 0] width 0 height 0
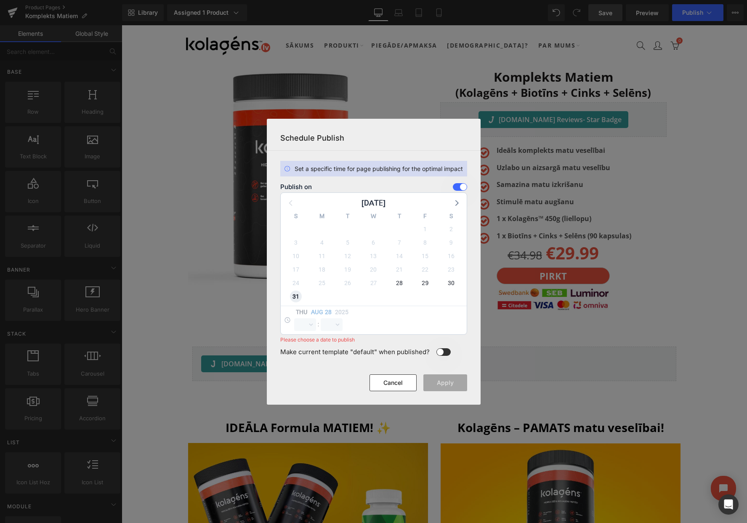
select select "12"
select select "15"
click at [301, 324] on select "00 01 02 03 04 05 06 07 08 09 10 11 12 13 14 15 16 17 18 19 20 21 22 23" at bounding box center [305, 324] width 22 height 13
click at [294, 318] on select "00 01 02 03 04 05 06 07 08 09 10 11 12 13 14 15 16 17 18 19 20 21 22 23" at bounding box center [305, 324] width 22 height 13
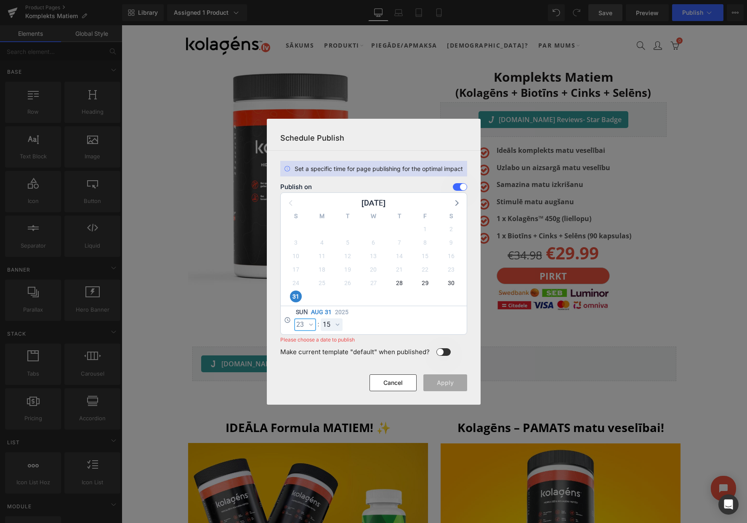
select select "23"
click at [333, 325] on select "00 01 02 03 04 05 06 07 08 09 10 11 12 13 14 15 16 17 18 19 20 21 22 23 24 25 2…" at bounding box center [332, 324] width 22 height 13
click at [321, 318] on select "00 01 02 03 04 05 06 07 08 09 10 11 12 13 14 15 16 17 18 19 20 21 22 23 24 25 2…" at bounding box center [332, 324] width 22 height 13
select select "59"
click at [437, 381] on button "Apply" at bounding box center [445, 382] width 44 height 17
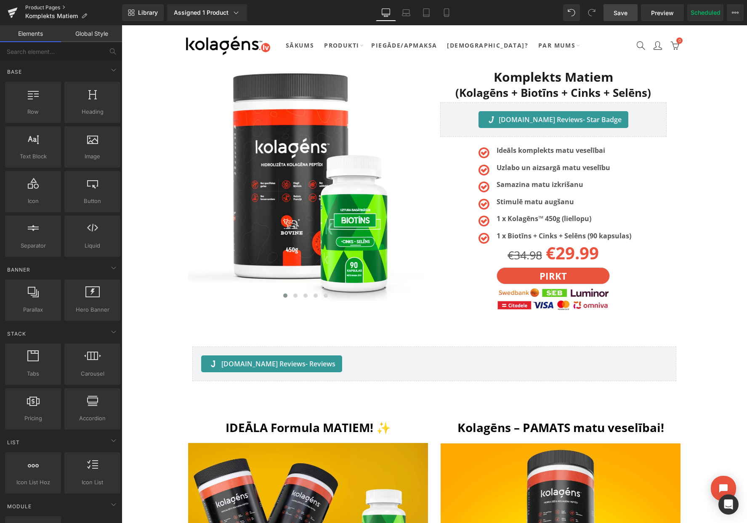
click at [51, 8] on link "Product Pages" at bounding box center [73, 7] width 97 height 7
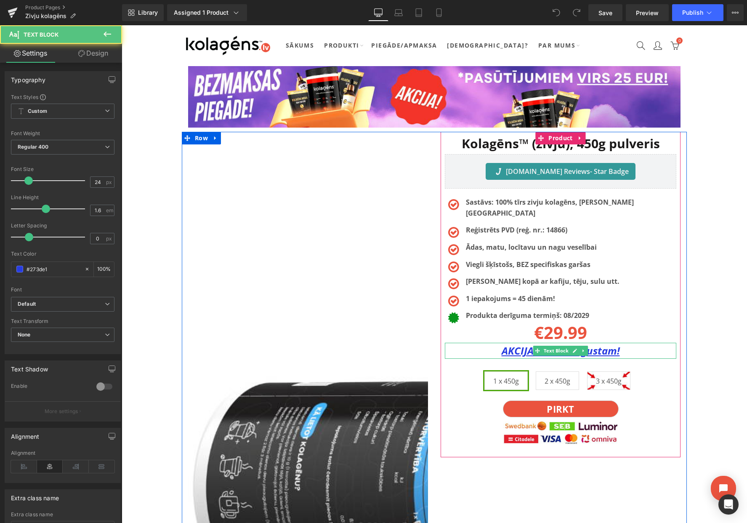
click at [518, 343] on u "AKCIJA līdz 31.augustam!" at bounding box center [561, 350] width 118 height 14
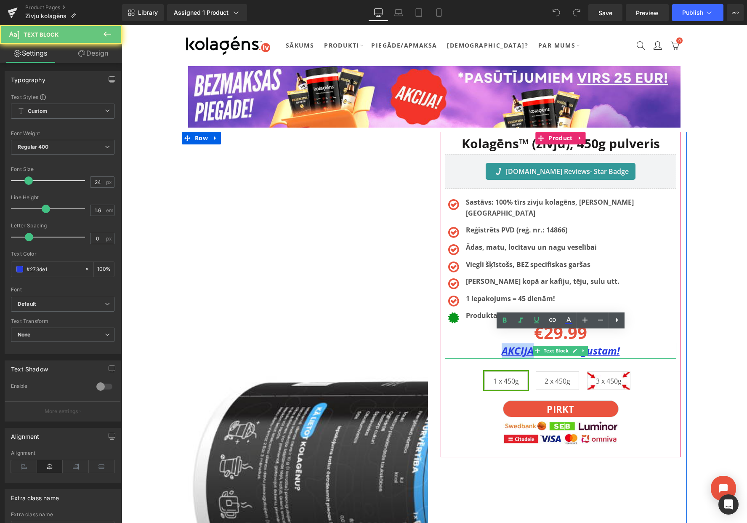
click at [518, 343] on u "AKCIJA līdz 31.augustam!" at bounding box center [561, 350] width 118 height 14
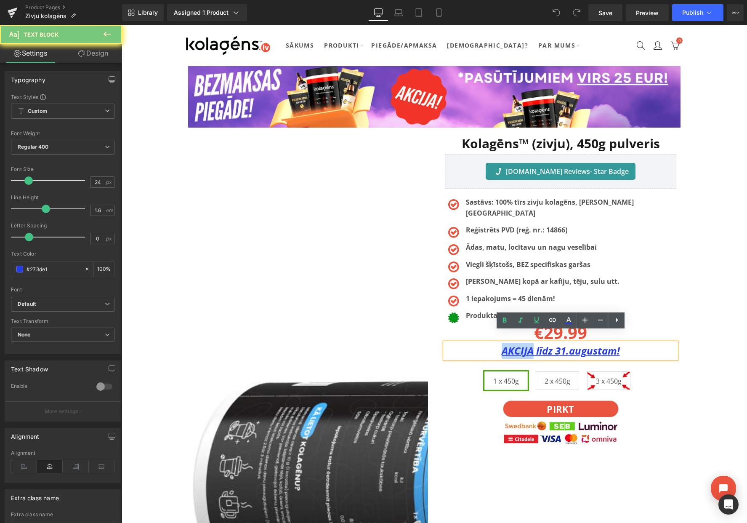
click at [518, 343] on u "AKCIJA līdz 31.augustam!" at bounding box center [561, 350] width 118 height 14
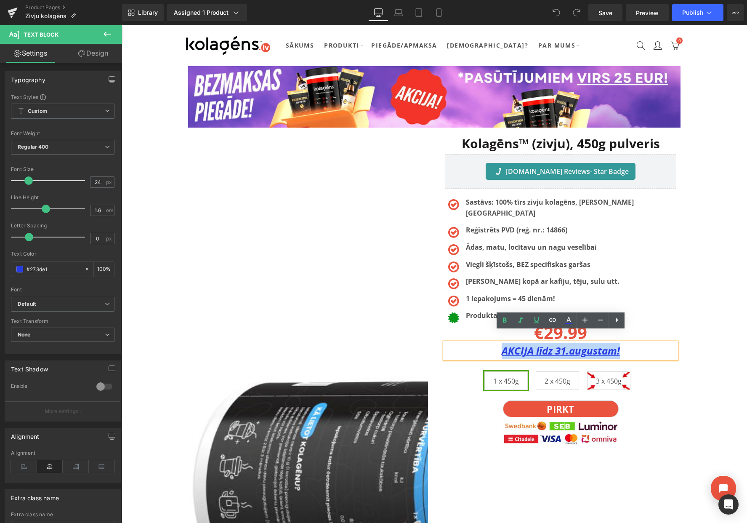
click at [518, 343] on u "AKCIJA līdz 31.augustam!" at bounding box center [561, 350] width 118 height 14
paste div
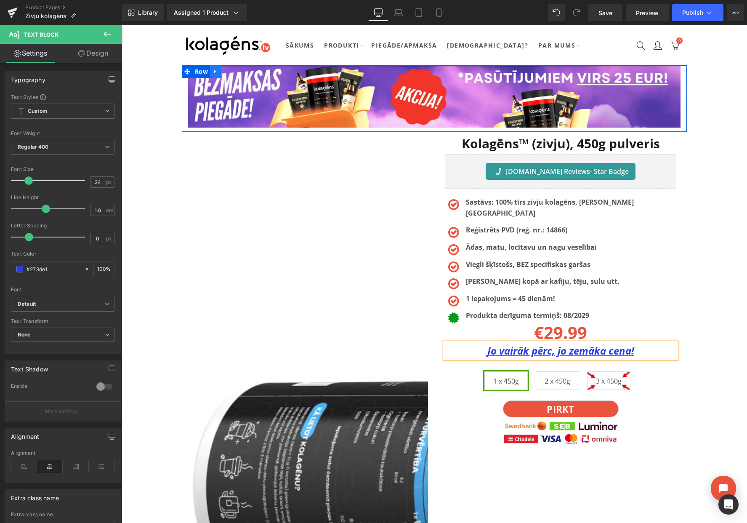
click at [218, 70] on link at bounding box center [215, 71] width 11 height 13
click at [234, 70] on icon at bounding box center [237, 72] width 6 height 6
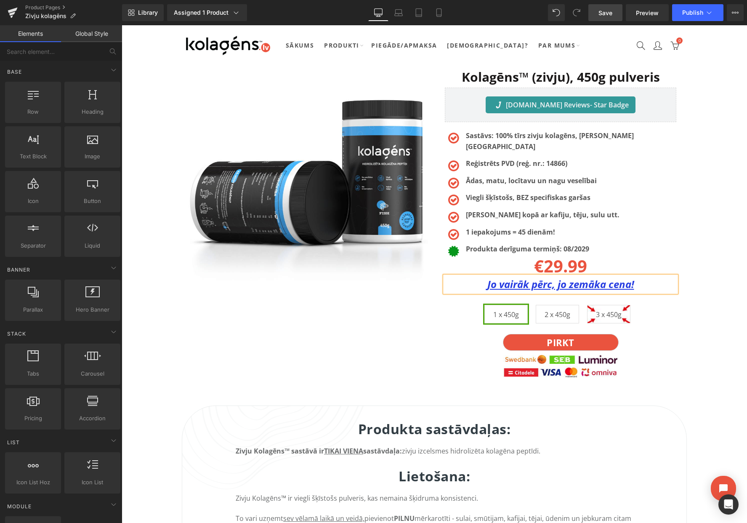
click at [603, 16] on span "Save" at bounding box center [606, 12] width 14 height 9
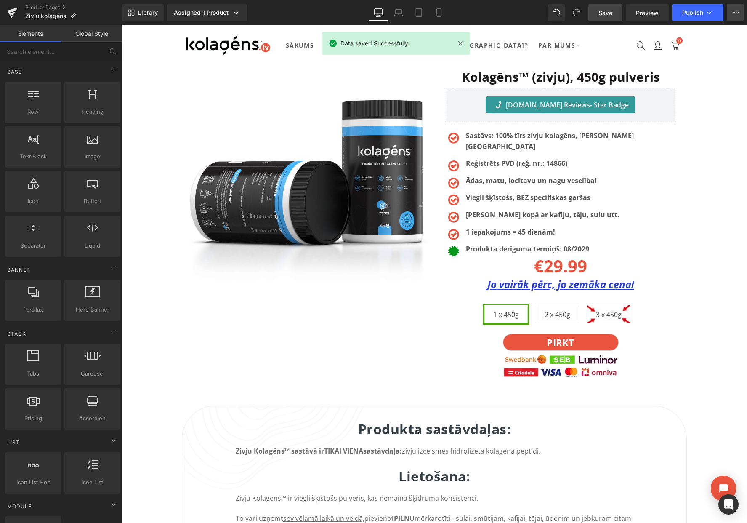
click at [727, 15] on button "View Live Page View with current Template Save Template to Library Schedule Pub…" at bounding box center [735, 12] width 17 height 17
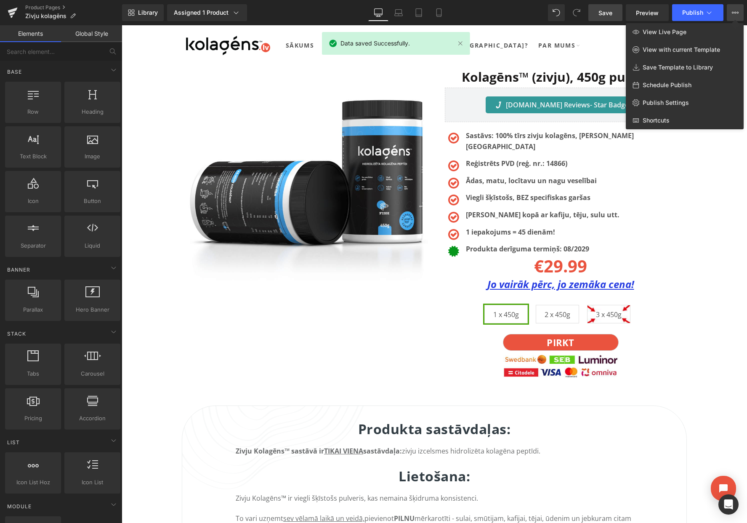
click at [671, 83] on span "Schedule Publish" at bounding box center [667, 85] width 49 height 8
select select
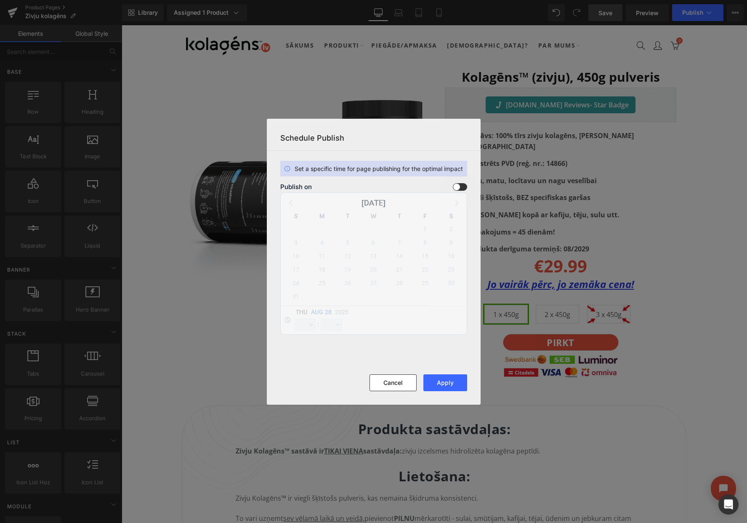
click at [458, 188] on span at bounding box center [460, 187] width 14 height 8
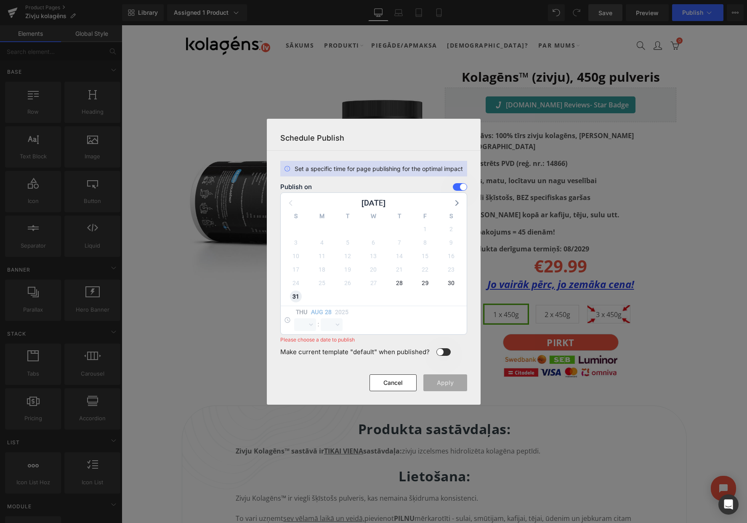
select select "12"
select select "16"
click at [0, 0] on select "00 01 02 03 04 05 06 07 08 09 10 11 12 13 14 15 16 17 18 19 20 21 22 23" at bounding box center [0, 0] width 0 height 0
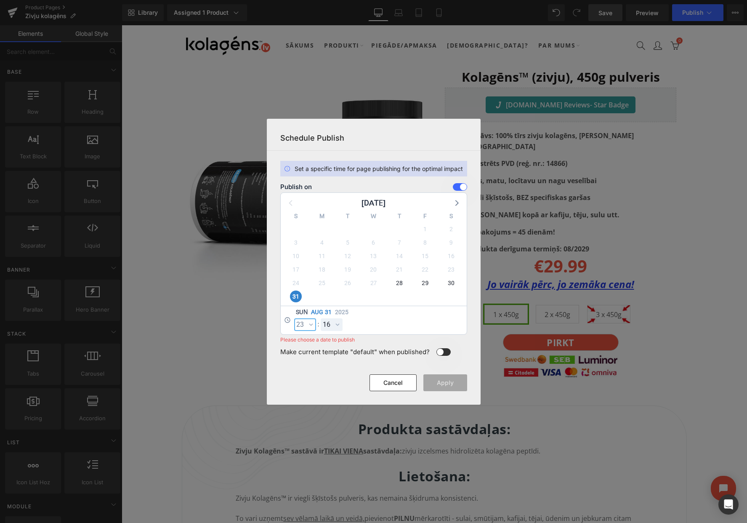
select select "23"
click at [335, 324] on select "00 01 02 03 04 05 06 07 08 09 10 11 12 13 14 15 16 17 18 19 20 21 22 23 24 25 2…" at bounding box center [332, 324] width 22 height 13
click at [321, 318] on select "00 01 02 03 04 05 06 07 08 09 10 11 12 13 14 15 16 17 18 19 20 21 22 23 24 25 2…" at bounding box center [332, 324] width 22 height 13
select select "59"
click at [445, 384] on button "Apply" at bounding box center [445, 382] width 44 height 17
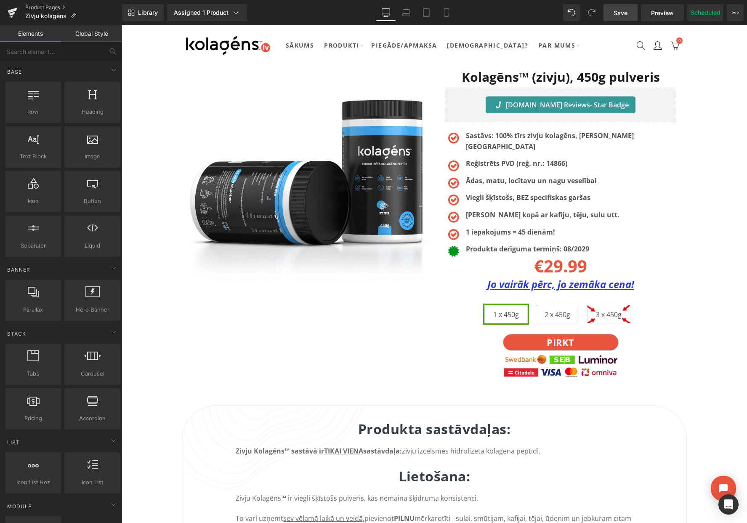
click at [55, 6] on link "Product Pages" at bounding box center [73, 7] width 97 height 7
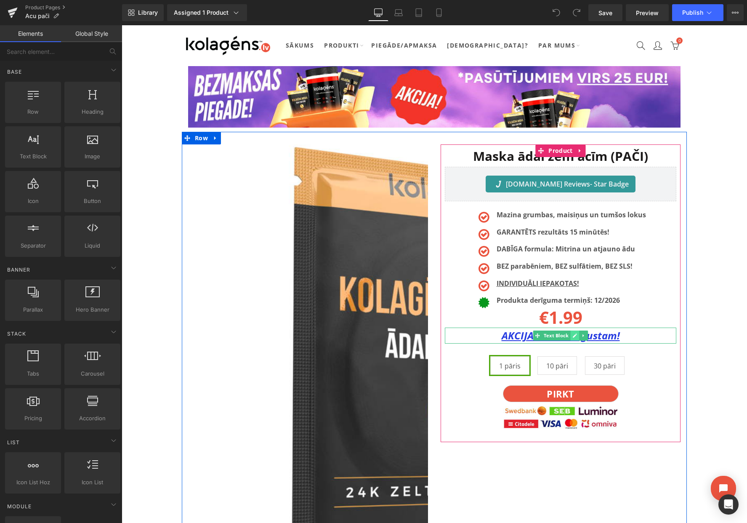
click at [572, 335] on link at bounding box center [575, 335] width 9 height 10
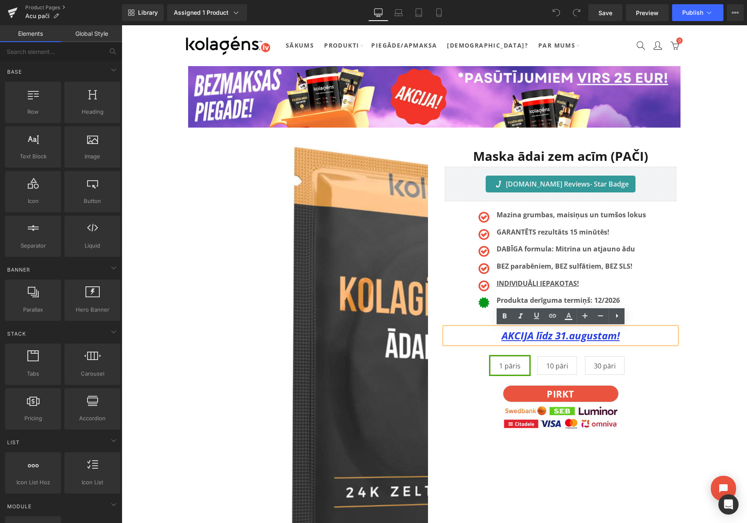
click at [567, 335] on u "AKCIJA līdz 31.augustam!" at bounding box center [561, 335] width 118 height 14
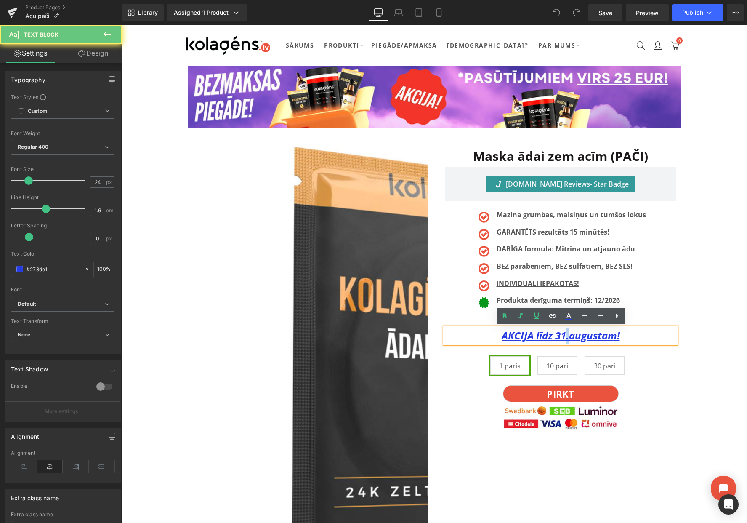
click at [567, 335] on u "AKCIJA līdz 31.augustam!" at bounding box center [561, 335] width 118 height 14
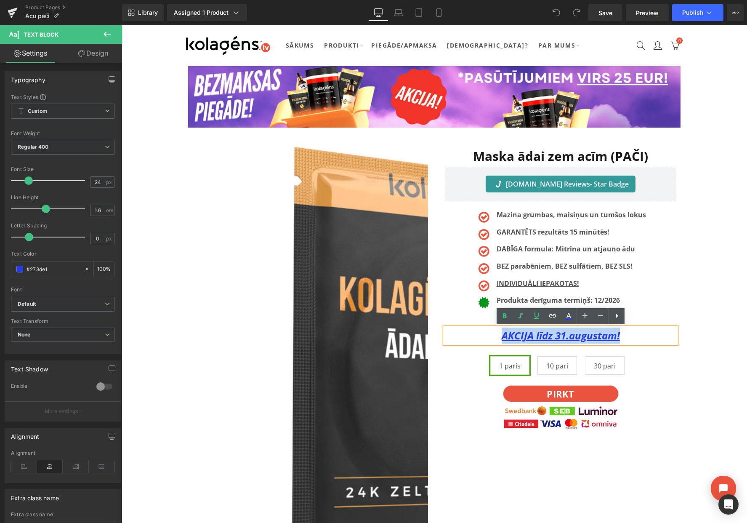
paste div
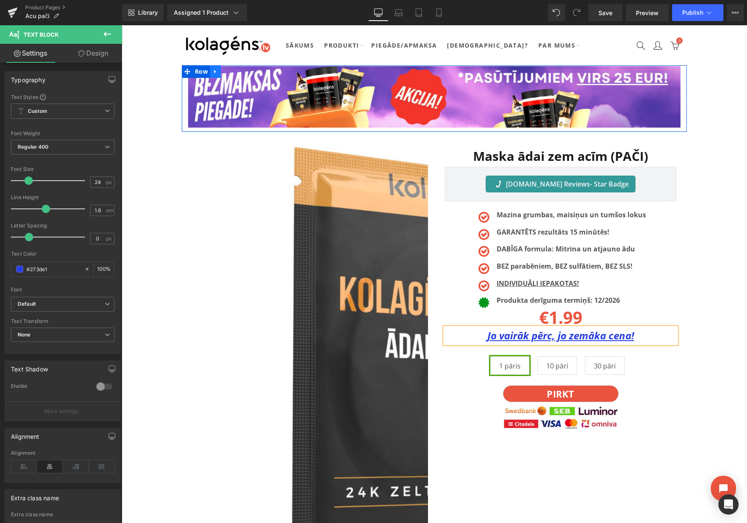
click at [219, 73] on link at bounding box center [215, 71] width 11 height 13
click at [237, 72] on icon at bounding box center [237, 72] width 6 height 6
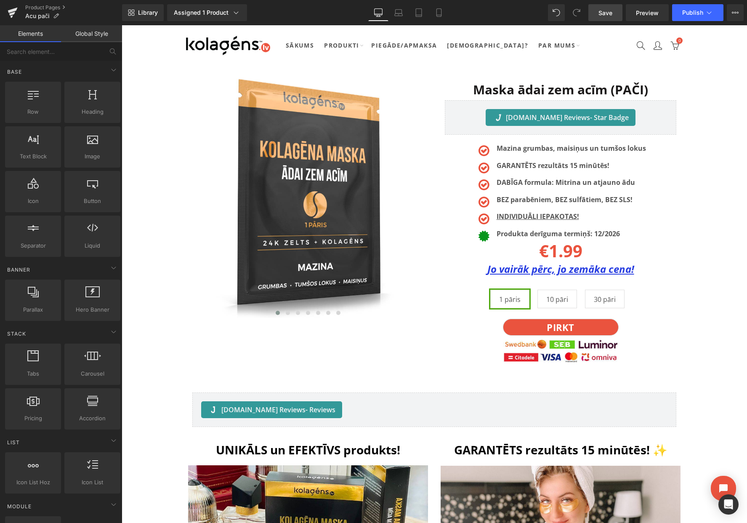
click at [599, 16] on link "Save" at bounding box center [605, 12] width 34 height 17
click at [736, 14] on icon at bounding box center [735, 12] width 7 height 7
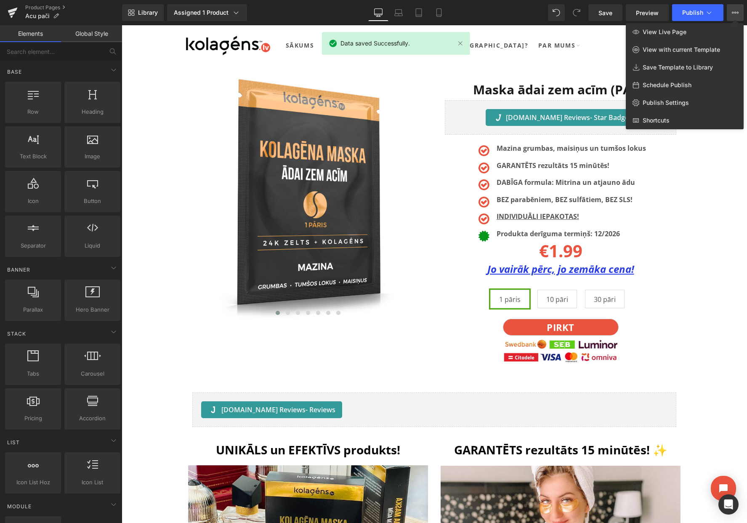
click at [657, 86] on span "Schedule Publish" at bounding box center [667, 85] width 49 height 8
select select
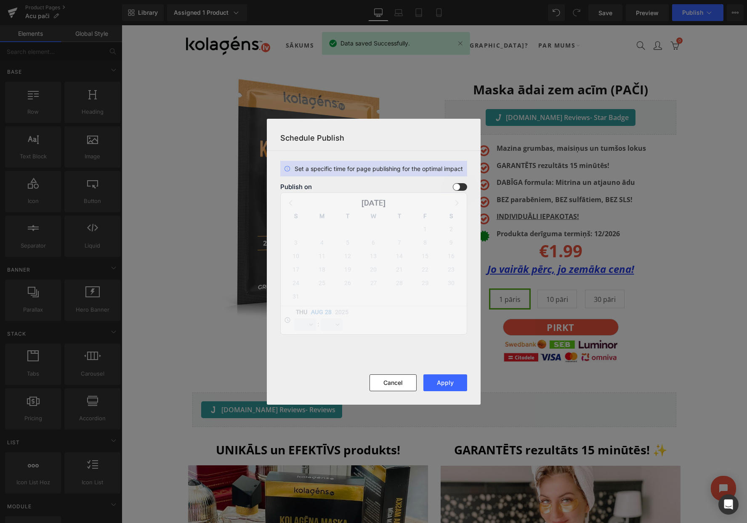
click at [463, 186] on span at bounding box center [460, 187] width 14 height 8
click at [0, 0] on input "checkbox" at bounding box center [0, 0] width 0 height 0
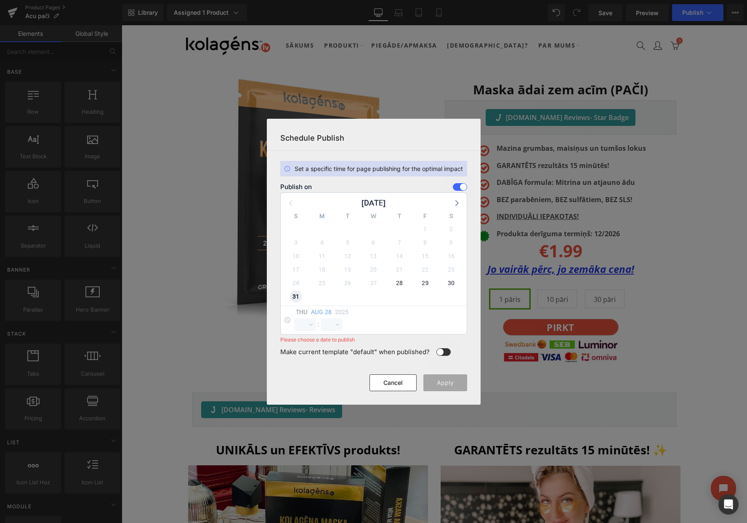
select select "12"
select select "17"
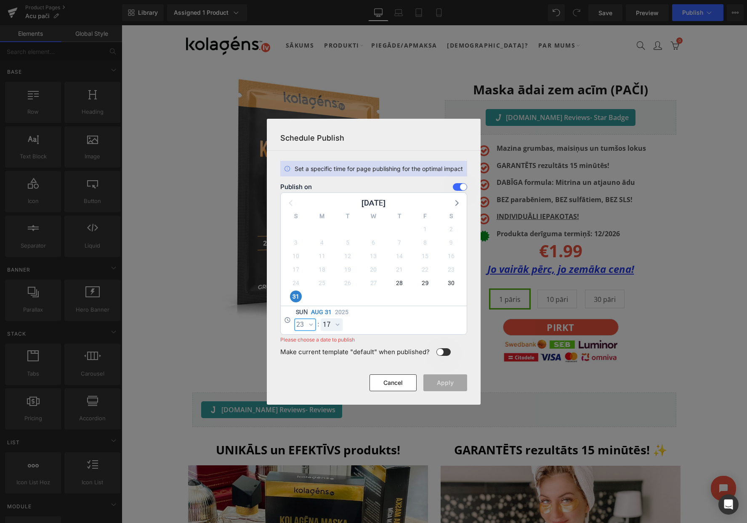
select select "23"
select select "59"
click at [448, 386] on button "Apply" at bounding box center [445, 382] width 44 height 17
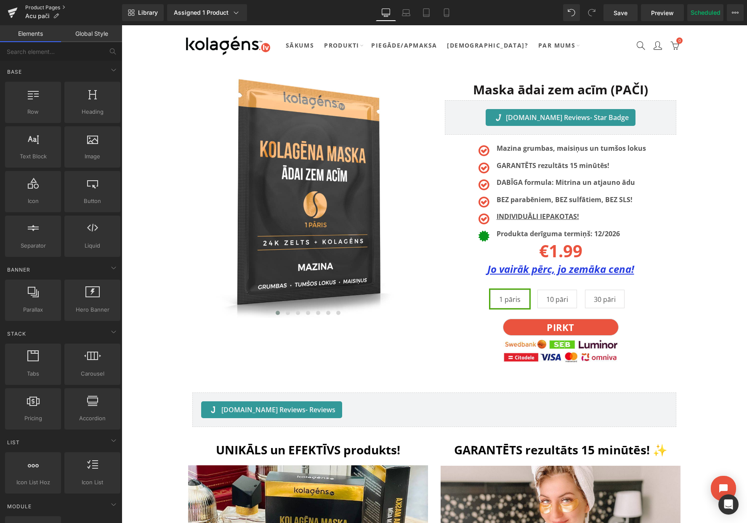
click at [45, 6] on link "Product Pages" at bounding box center [73, 7] width 97 height 7
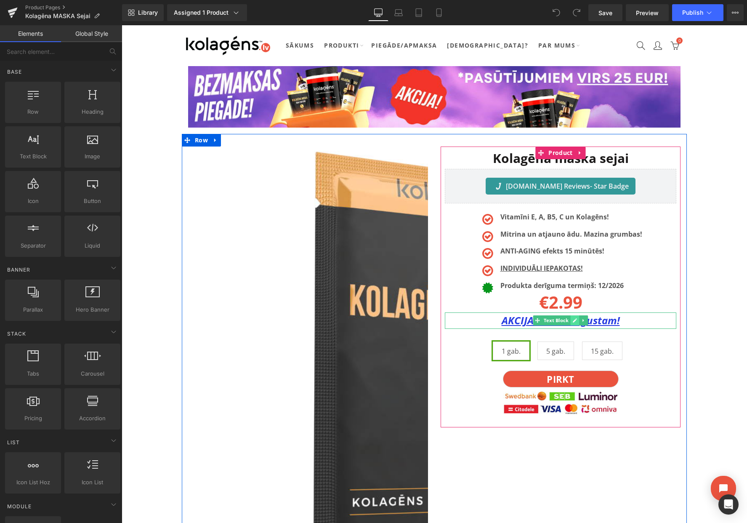
click at [572, 320] on icon at bounding box center [574, 320] width 5 height 5
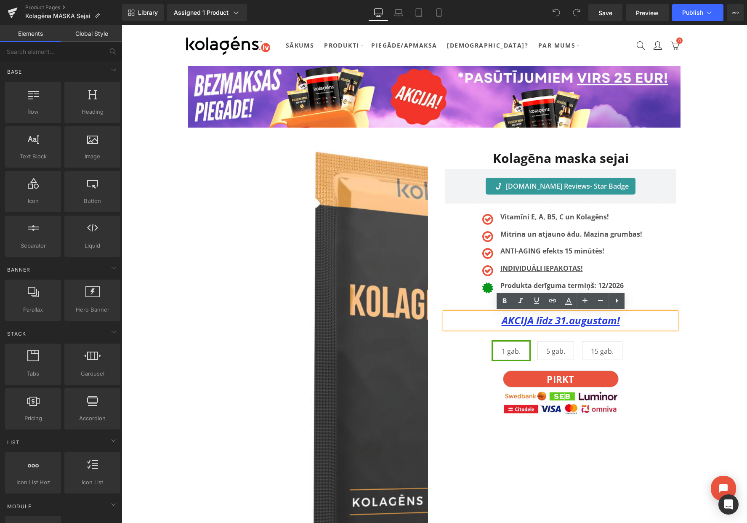
click at [566, 320] on u "AKCIJA līdz 31.augustam!" at bounding box center [561, 320] width 118 height 14
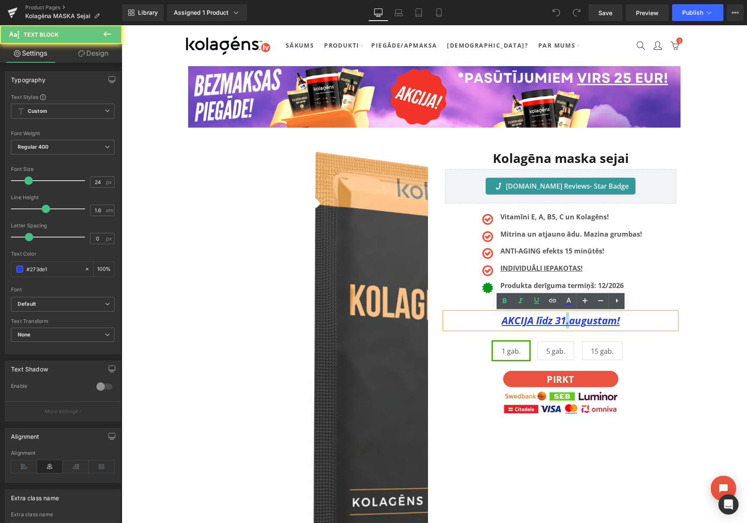
click at [566, 320] on u "AKCIJA līdz 31.augustam!" at bounding box center [561, 320] width 118 height 14
paste div
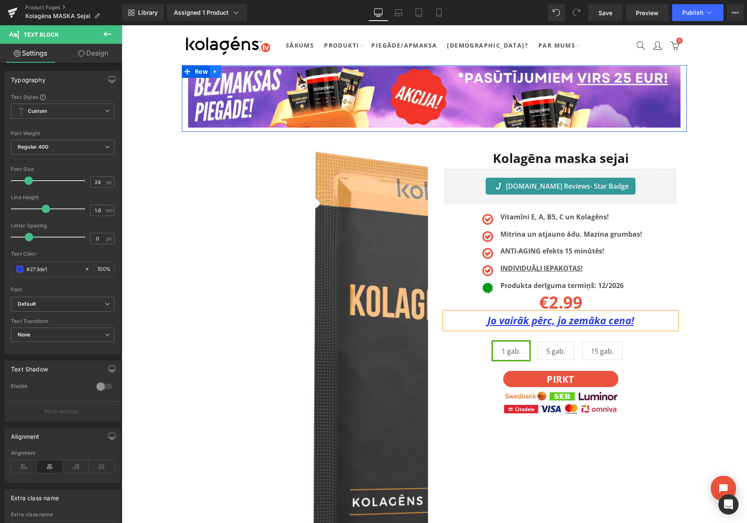
click at [216, 70] on icon at bounding box center [216, 72] width 6 height 6
click at [234, 70] on icon at bounding box center [237, 72] width 6 height 6
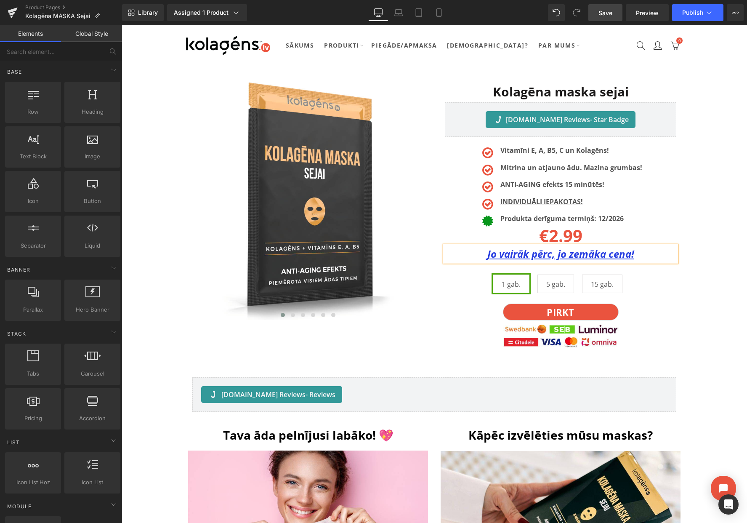
click at [604, 11] on span "Save" at bounding box center [606, 12] width 14 height 9
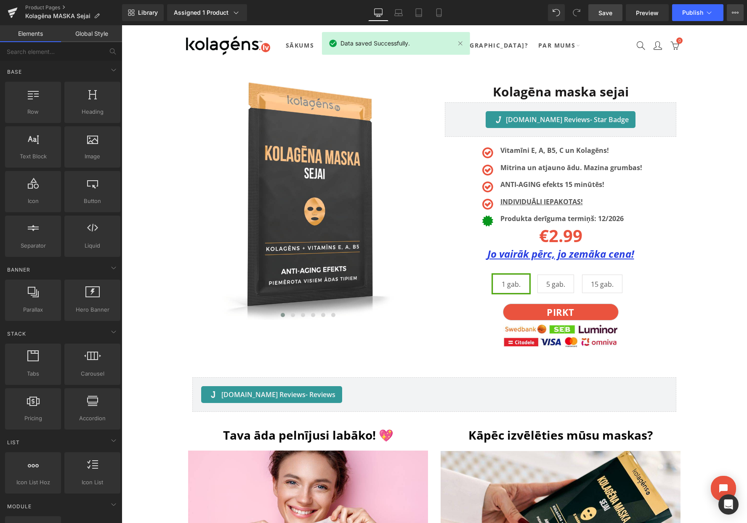
click at [733, 14] on icon at bounding box center [735, 12] width 7 height 7
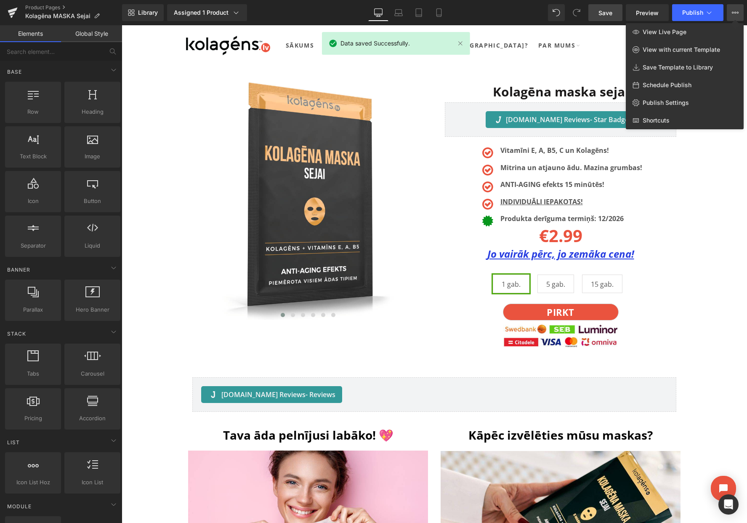
click at [662, 84] on span "Schedule Publish" at bounding box center [667, 85] width 49 height 8
select select
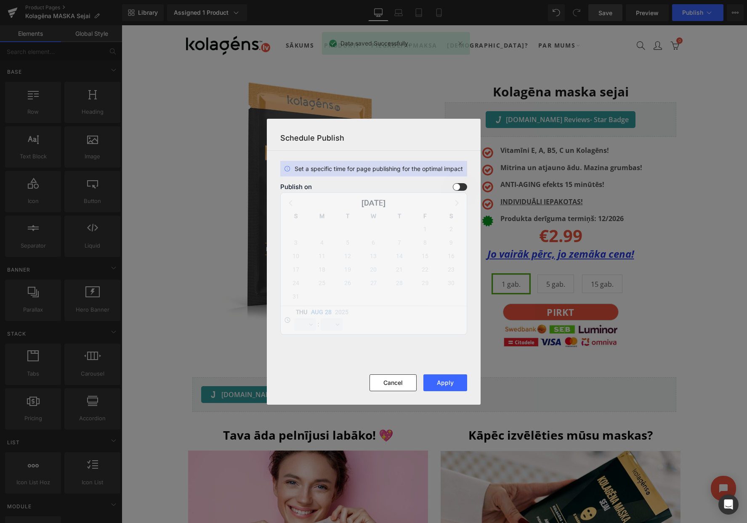
click at [463, 184] on span at bounding box center [460, 187] width 14 height 8
click at [0, 0] on input "checkbox" at bounding box center [0, 0] width 0 height 0
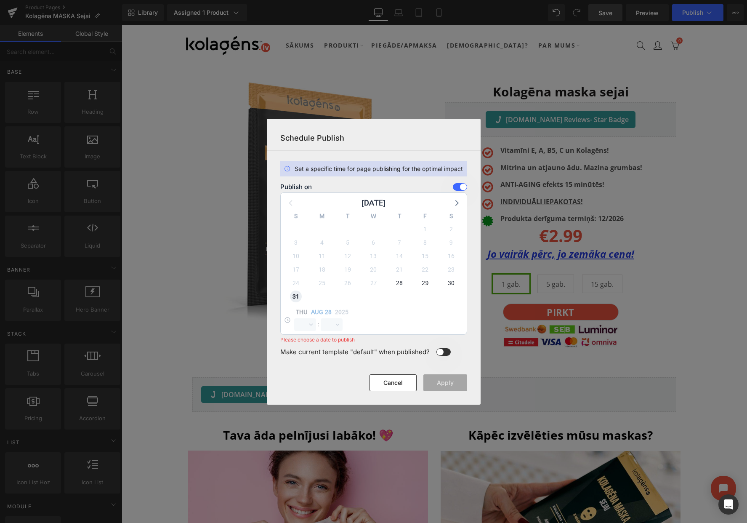
click at [298, 296] on span "31" at bounding box center [296, 296] width 12 height 12
select select "12"
select select "17"
click at [303, 325] on select "00 01 02 03 04 05 06 07 08 09 10 11 12 13 14 15 16 17 18 19 20 21 22 23" at bounding box center [305, 324] width 22 height 13
click at [294, 318] on select "00 01 02 03 04 05 06 07 08 09 10 11 12 13 14 15 16 17 18 19 20 21 22 23" at bounding box center [305, 324] width 22 height 13
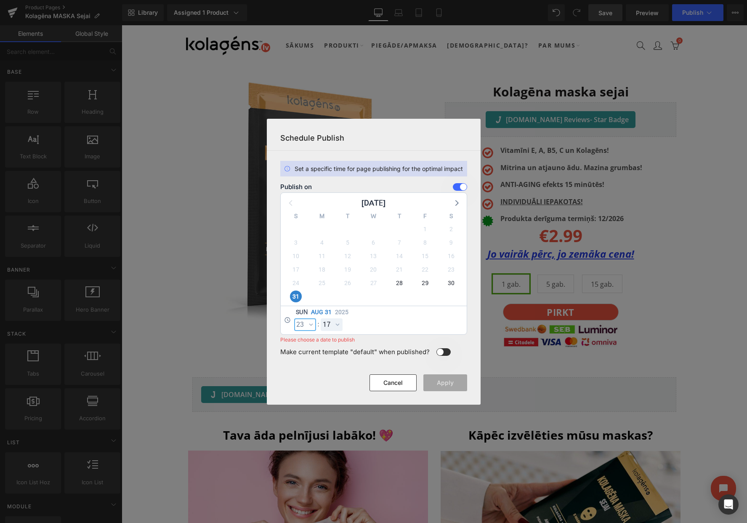
select select "23"
click at [0, 0] on select "00 01 02 03 04 05 06 07 08 09 10 11 12 13 14 15 16 17 18 19 20 21 22 23 24 25 2…" at bounding box center [0, 0] width 0 height 0
select select "59"
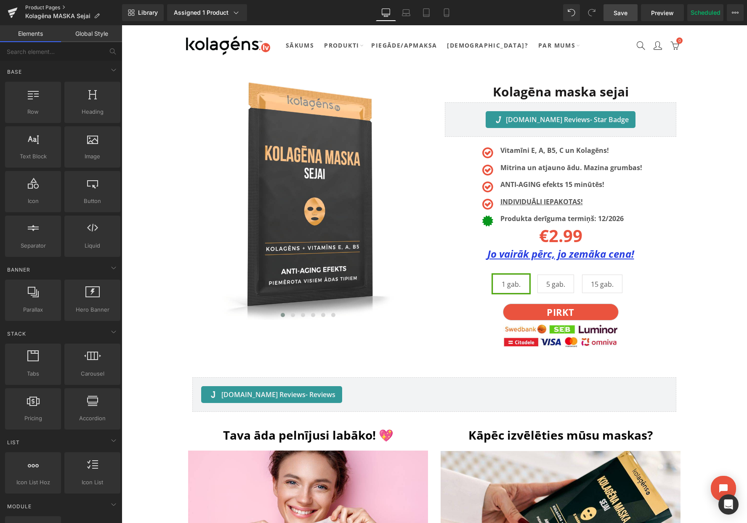
click at [61, 6] on link "Product Pages" at bounding box center [73, 7] width 97 height 7
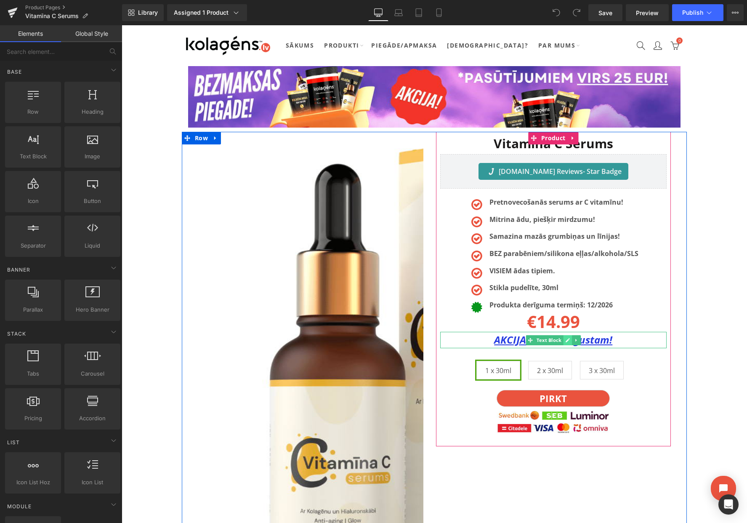
click at [570, 338] on icon at bounding box center [568, 340] width 4 height 4
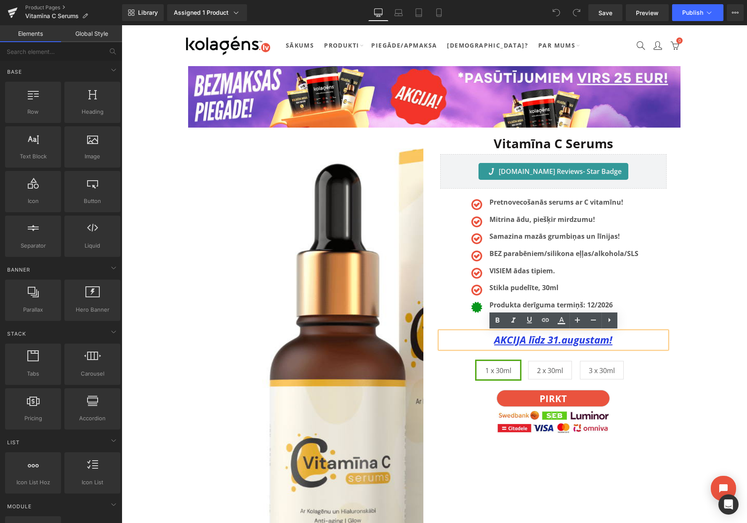
click at [559, 341] on u "AKCIJA līdz 31.augustam!" at bounding box center [553, 340] width 118 height 14
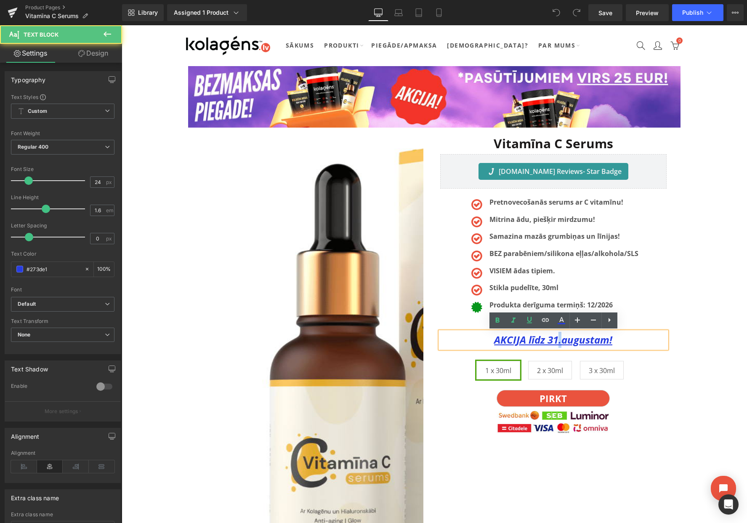
click at [559, 341] on u "AKCIJA līdz 31.augustam!" at bounding box center [553, 340] width 118 height 14
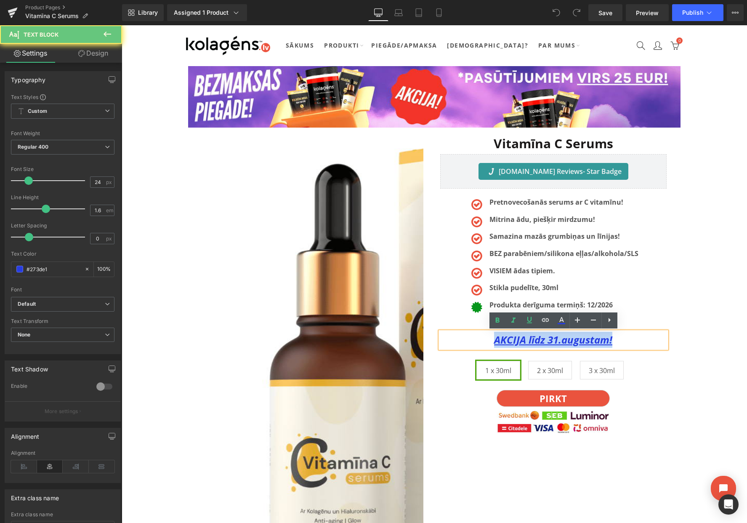
click at [559, 341] on u "AKCIJA līdz 31.augustam!" at bounding box center [553, 340] width 118 height 14
paste div
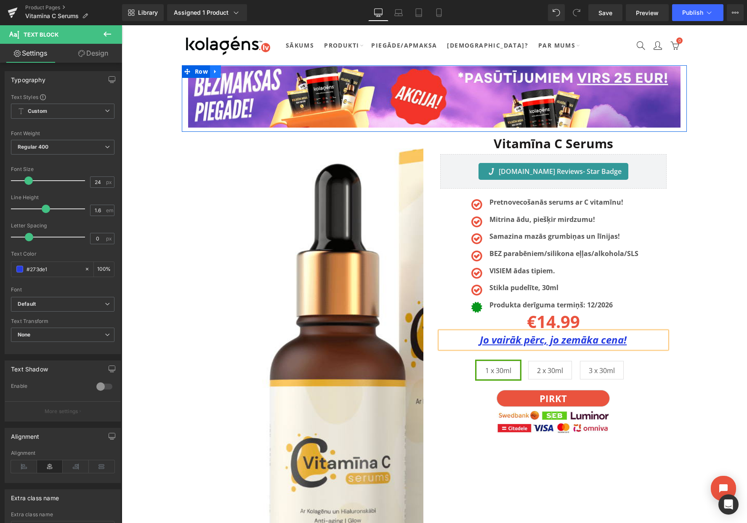
click at [213, 72] on icon at bounding box center [216, 72] width 6 height 6
click at [235, 73] on icon at bounding box center [237, 72] width 6 height 6
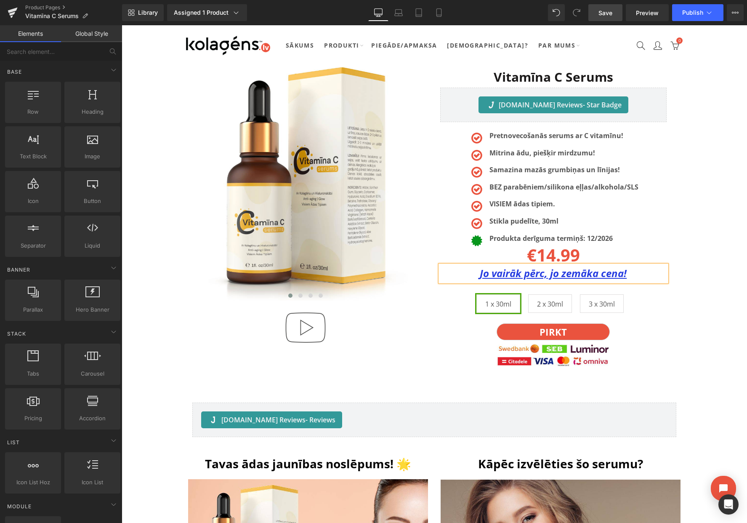
click at [602, 14] on span "Save" at bounding box center [606, 12] width 14 height 9
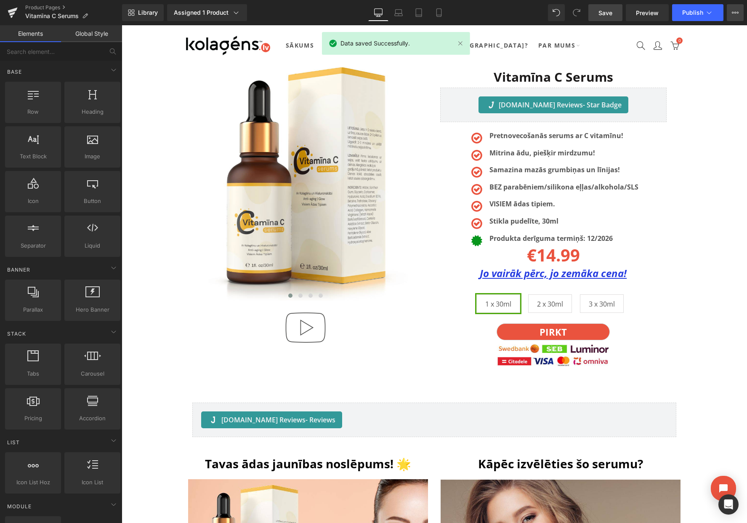
click at [732, 19] on button "View Live Page View with current Template Save Template to Library Schedule Pub…" at bounding box center [735, 12] width 17 height 17
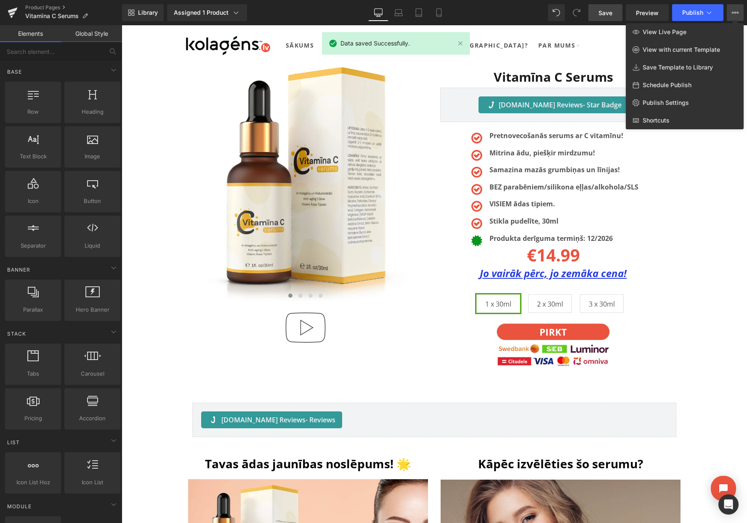
click at [663, 85] on span "Schedule Publish" at bounding box center [667, 85] width 49 height 8
select select
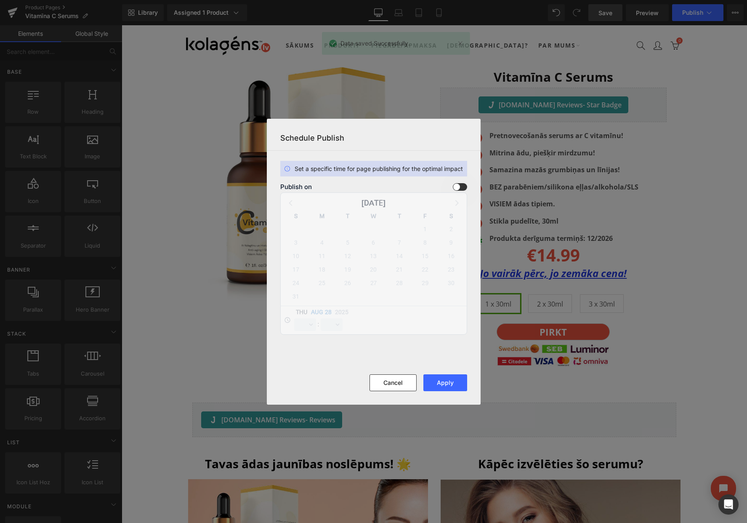
click at [461, 186] on span at bounding box center [460, 187] width 14 height 8
click at [0, 0] on input "checkbox" at bounding box center [0, 0] width 0 height 0
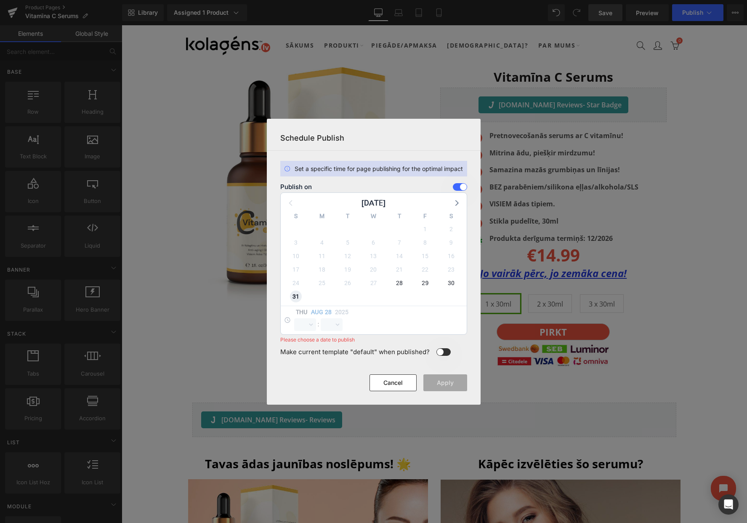
select select "12"
select select "18"
click at [0, 0] on select "00 01 02 03 04 05 06 07 08 09 10 11 12 13 14 15 16 17 18 19 20 21 22 23" at bounding box center [0, 0] width 0 height 0
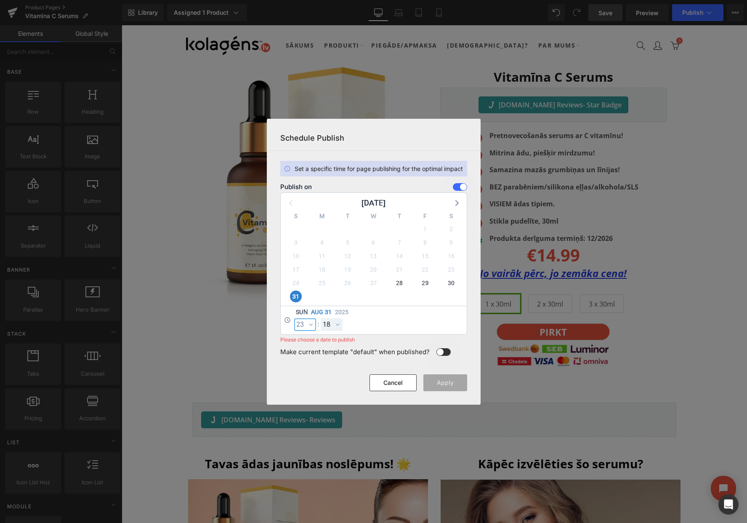
select select "23"
select select "59"
click at [430, 521] on button "Apply" at bounding box center [425, 526] width 9 height 10
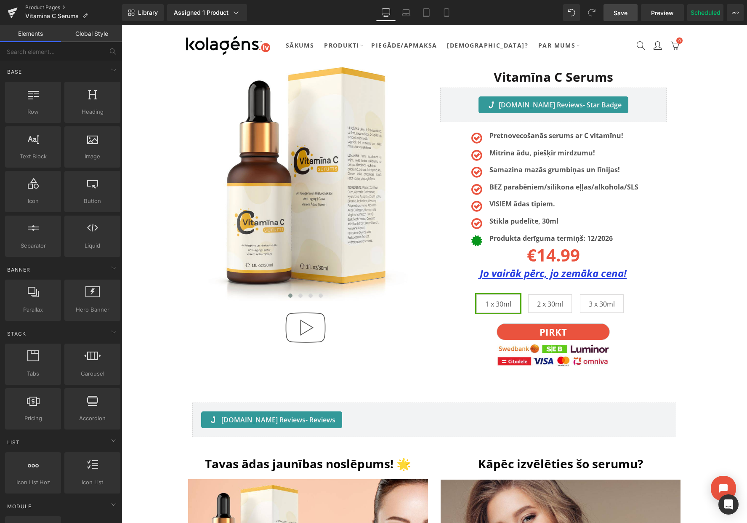
click at [49, 7] on link "Product Pages" at bounding box center [73, 7] width 97 height 7
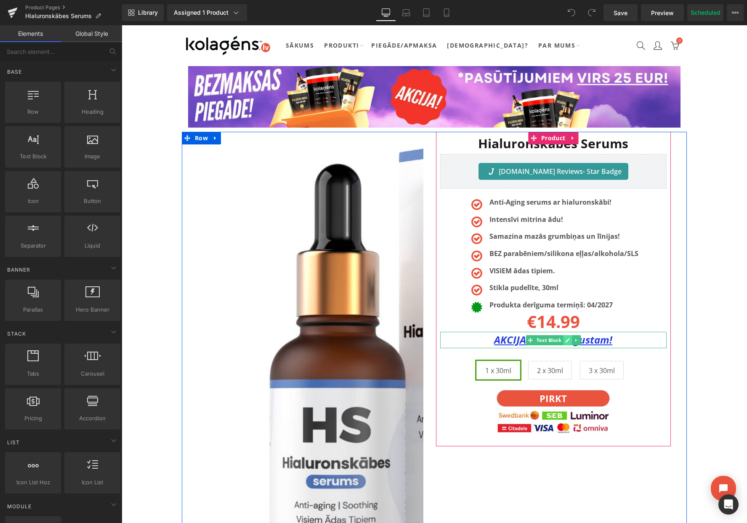
click at [564, 339] on link at bounding box center [567, 340] width 9 height 10
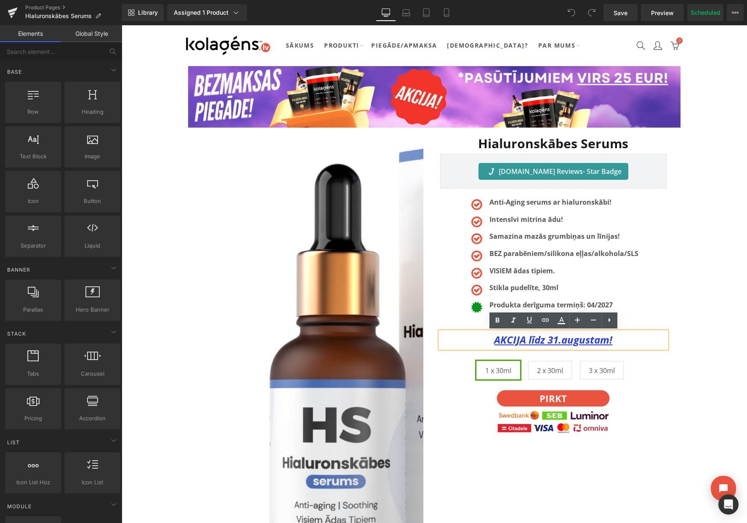
click at [559, 340] on u "AKCIJA līdz 31.augustam!" at bounding box center [553, 340] width 118 height 14
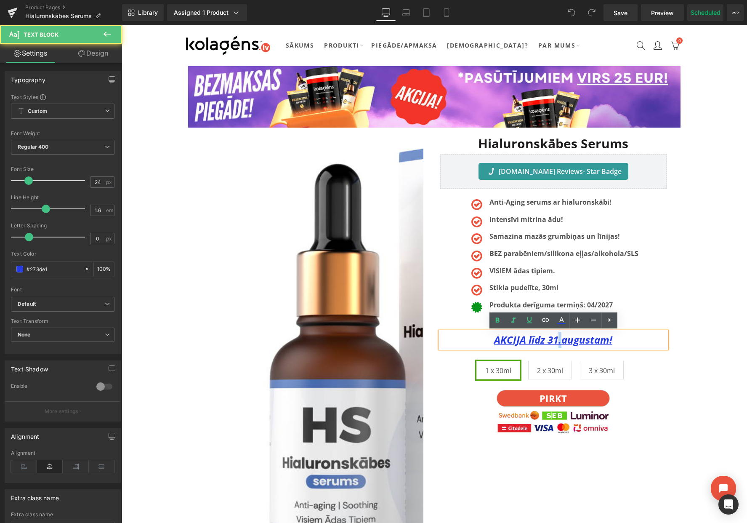
click at [559, 340] on u "AKCIJA līdz 31.augustam!" at bounding box center [553, 340] width 118 height 14
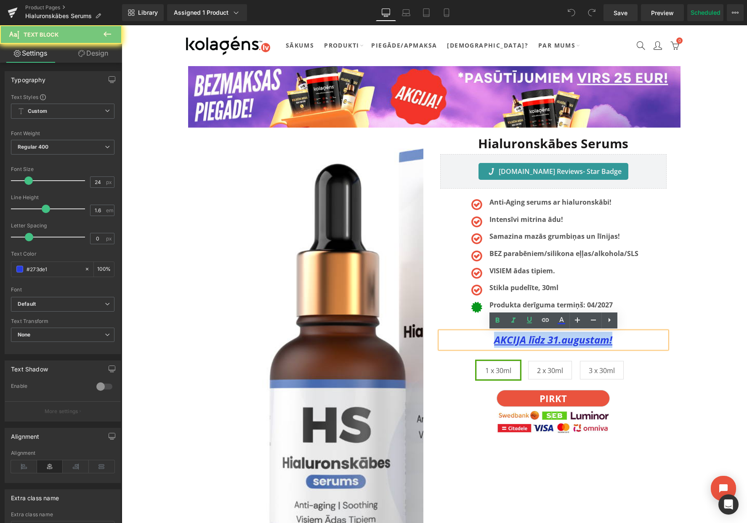
click at [559, 340] on u "AKCIJA līdz 31.augustam!" at bounding box center [553, 340] width 118 height 14
paste div
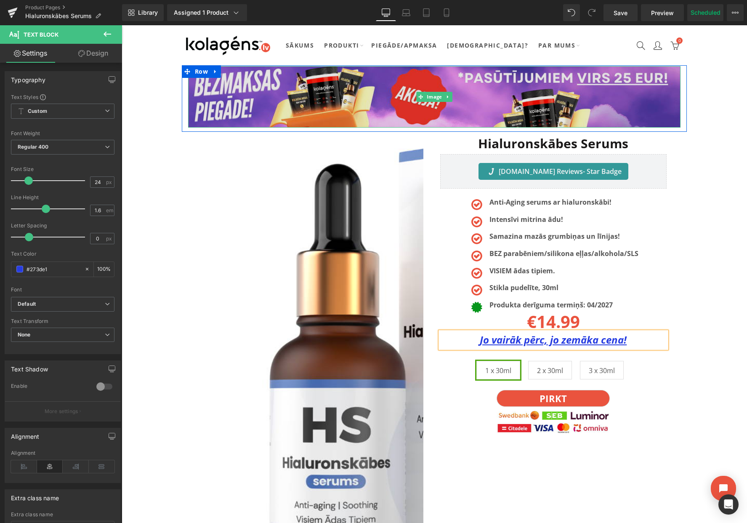
click at [363, 95] on img at bounding box center [434, 96] width 493 height 61
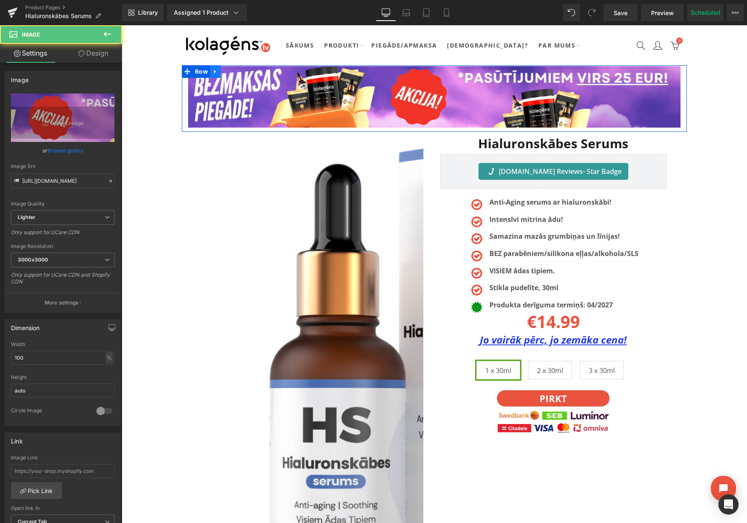
click at [220, 71] on link at bounding box center [215, 71] width 11 height 13
click at [235, 71] on icon at bounding box center [237, 72] width 6 height 6
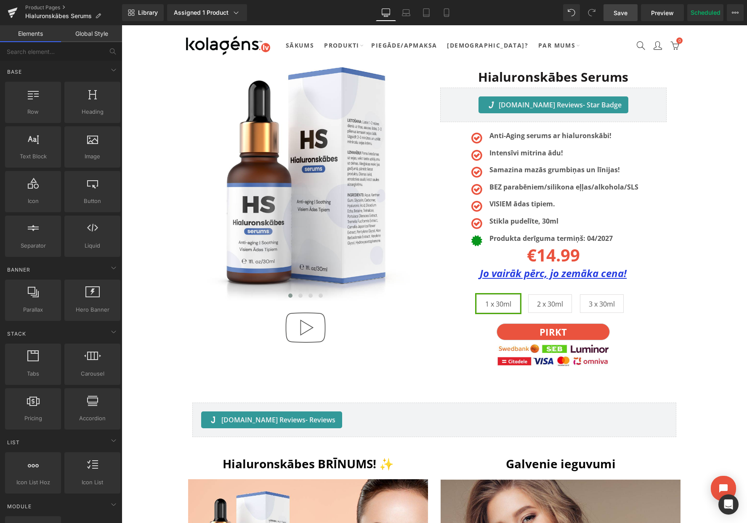
click at [613, 17] on link "Save" at bounding box center [621, 12] width 34 height 17
click at [701, 15] on button "Scheduled" at bounding box center [705, 12] width 36 height 17
select select
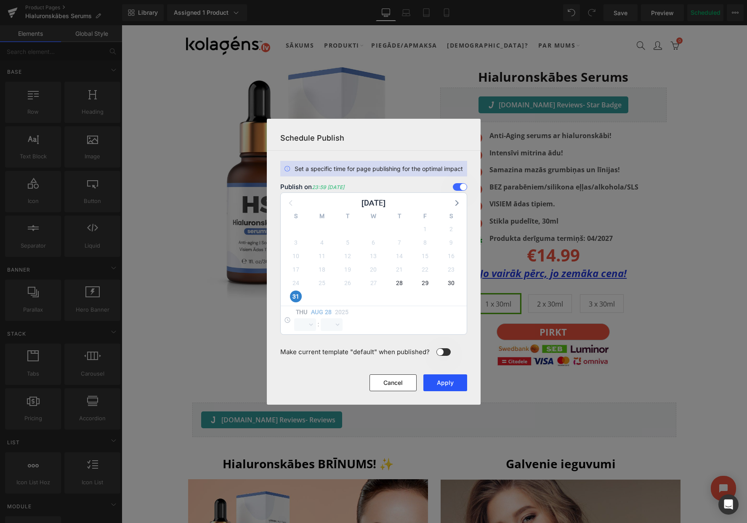
click at [443, 383] on button "Apply" at bounding box center [445, 382] width 44 height 17
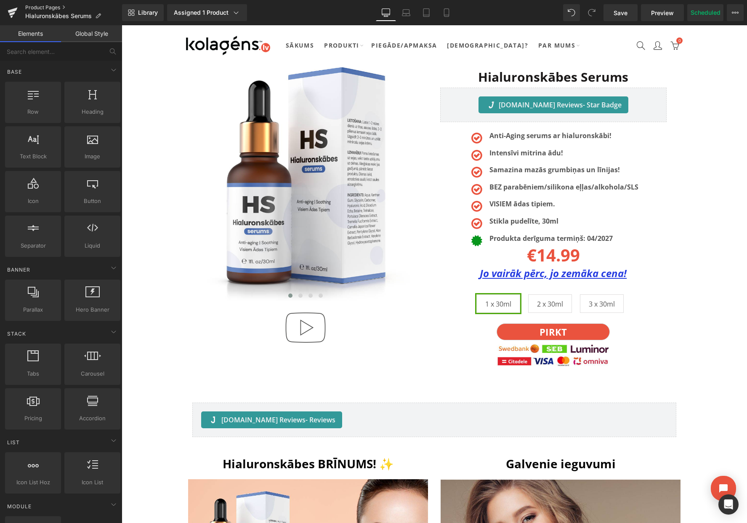
click at [46, 6] on link "Product Pages" at bounding box center [73, 7] width 97 height 7
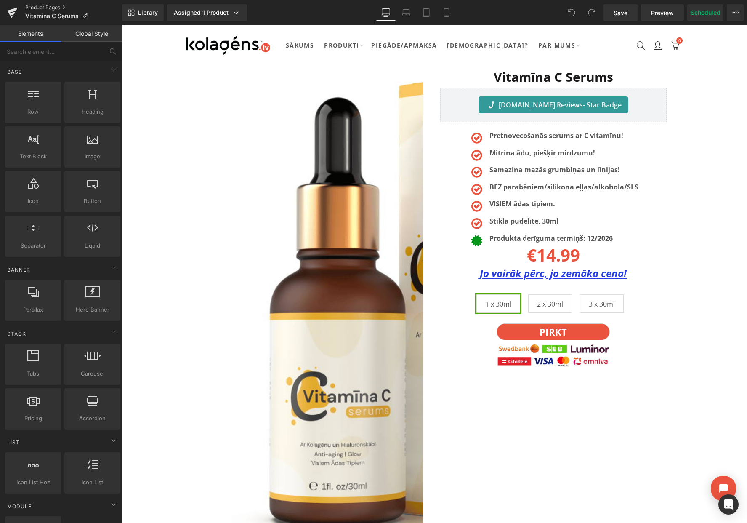
click at [37, 6] on link "Product Pages" at bounding box center [73, 7] width 97 height 7
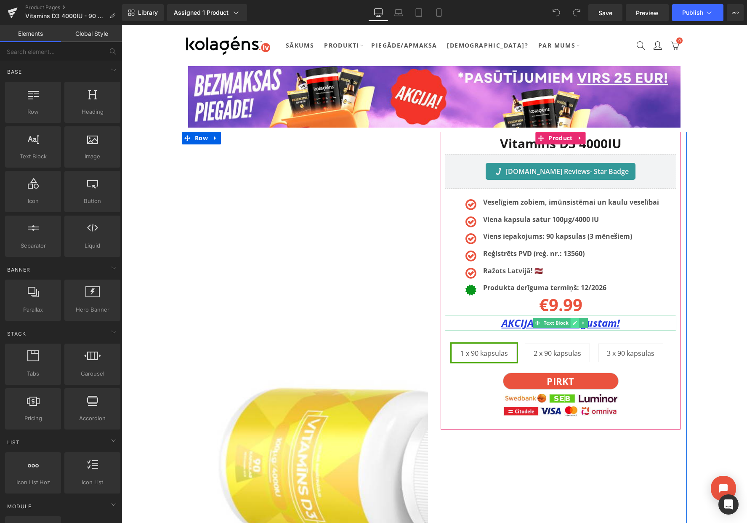
click at [577, 324] on icon at bounding box center [574, 322] width 5 height 5
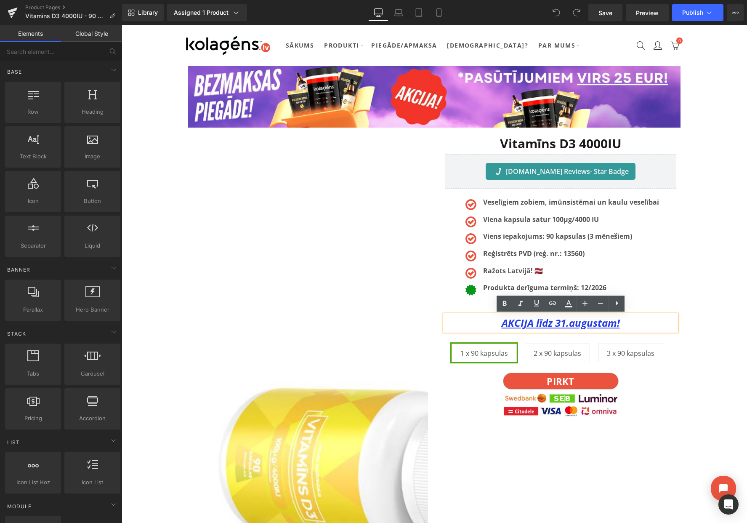
click at [572, 324] on u "AKCIJA līdz 31.augustam!" at bounding box center [561, 323] width 118 height 14
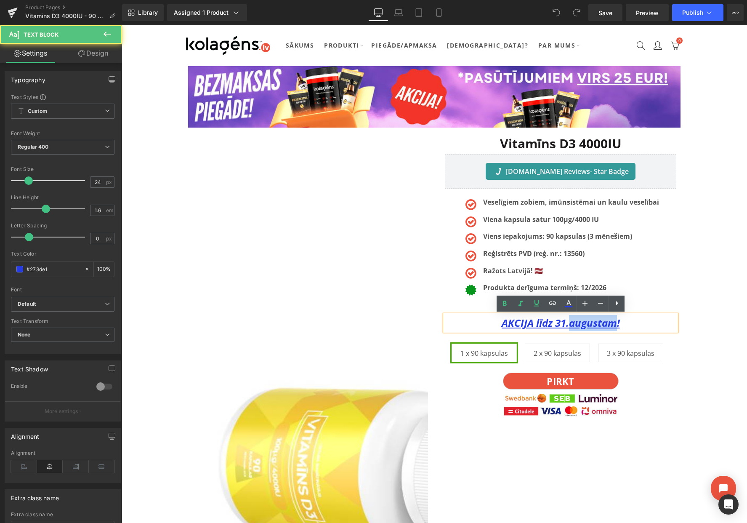
click at [572, 324] on u "AKCIJA līdz 31.augustam!" at bounding box center [561, 323] width 118 height 14
paste div
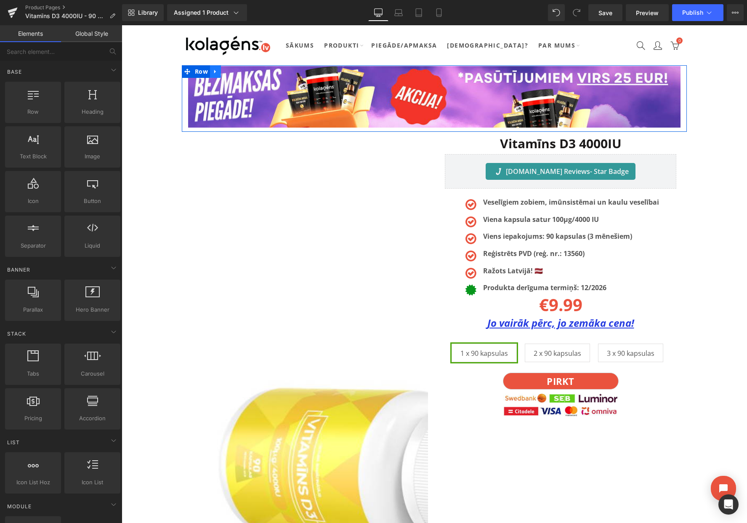
click at [219, 71] on link at bounding box center [215, 71] width 11 height 13
click at [236, 71] on icon at bounding box center [237, 72] width 6 height 6
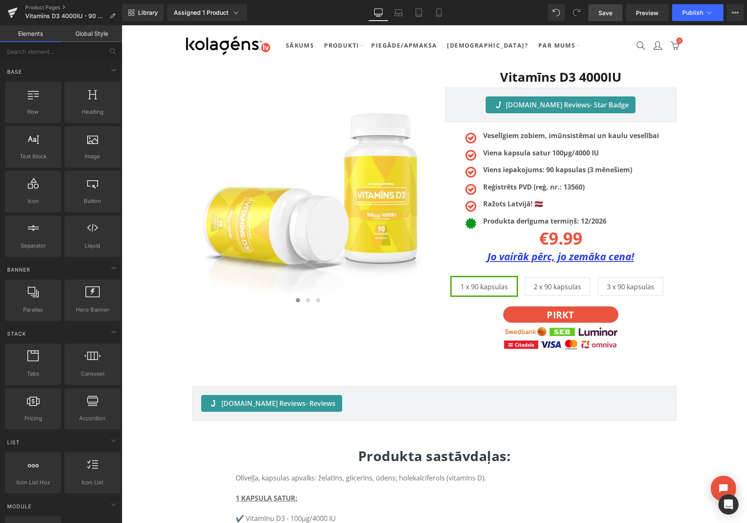
click at [607, 18] on link "Save" at bounding box center [605, 12] width 34 height 17
click at [731, 18] on button "View Live Page View with current Template Save Template to Library Schedule Pub…" at bounding box center [735, 12] width 17 height 17
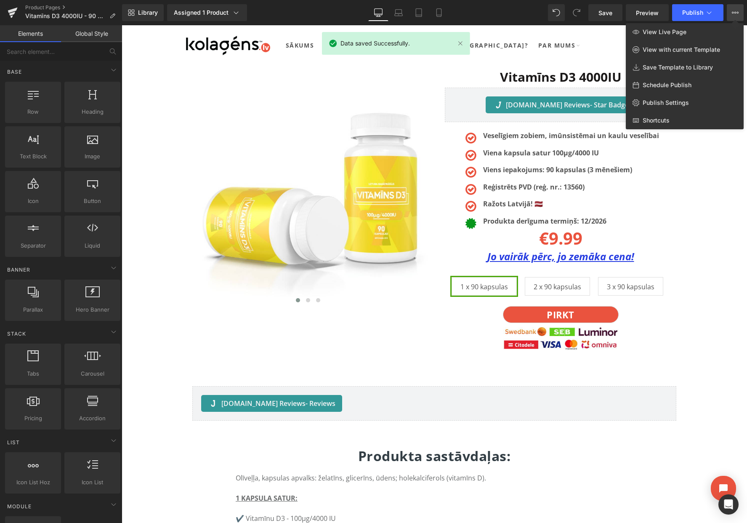
click at [666, 86] on span "Schedule Publish" at bounding box center [667, 85] width 49 height 8
select select
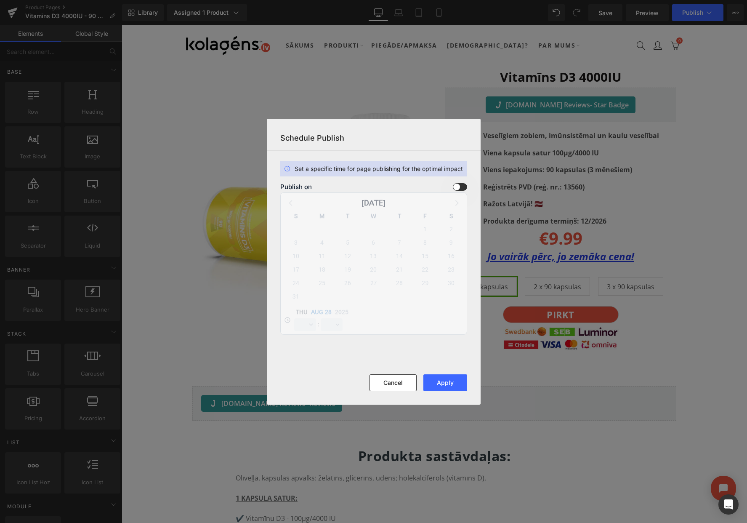
click at [456, 188] on span at bounding box center [460, 187] width 14 height 8
click at [0, 0] on input "checkbox" at bounding box center [0, 0] width 0 height 0
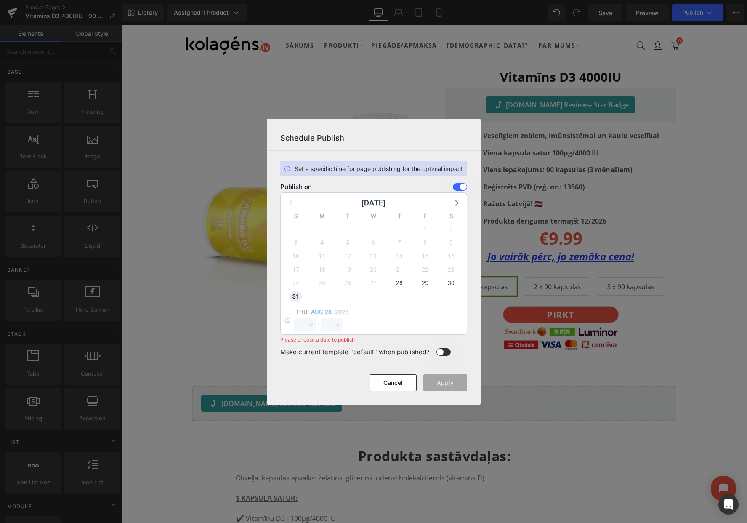
click at [297, 298] on span "31" at bounding box center [296, 296] width 12 height 12
select select "12"
select select "20"
click at [302, 322] on select "00 01 02 03 04 05 06 07 08 09 10 11 12 13 14 15 16 17 18 19 20 21 22 23" at bounding box center [305, 324] width 22 height 13
click at [294, 318] on select "00 01 02 03 04 05 06 07 08 09 10 11 12 13 14 15 16 17 18 19 20 21 22 23" at bounding box center [305, 324] width 22 height 13
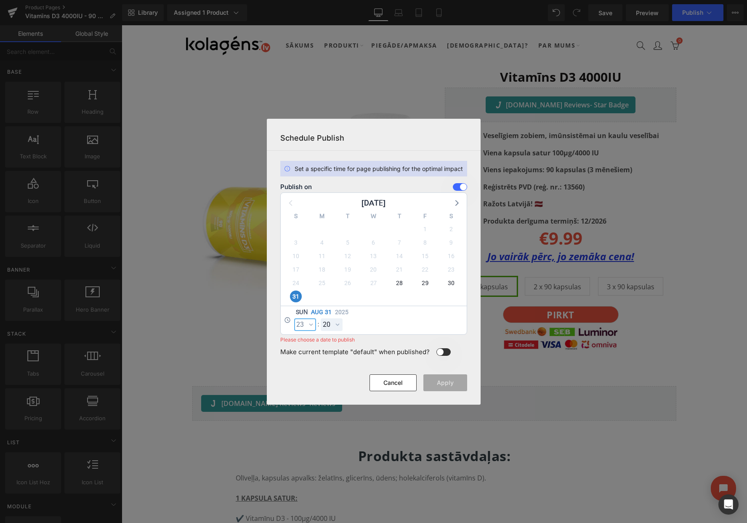
select select "23"
click at [332, 326] on select "00 01 02 03 04 05 06 07 08 09 10 11 12 13 14 15 16 17 18 19 20 21 22 23 24 25 2…" at bounding box center [332, 324] width 22 height 13
click at [321, 318] on select "00 01 02 03 04 05 06 07 08 09 10 11 12 13 14 15 16 17 18 19 20 21 22 23 24 25 2…" at bounding box center [332, 324] width 22 height 13
select select "59"
click at [446, 386] on button "Apply" at bounding box center [445, 382] width 44 height 17
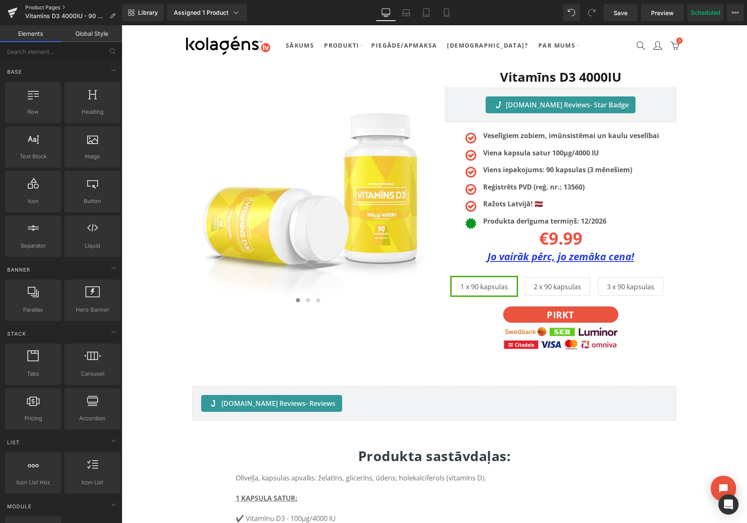
click at [48, 4] on link "Product Pages" at bounding box center [73, 7] width 97 height 7
